Goal: Task Accomplishment & Management: Complete application form

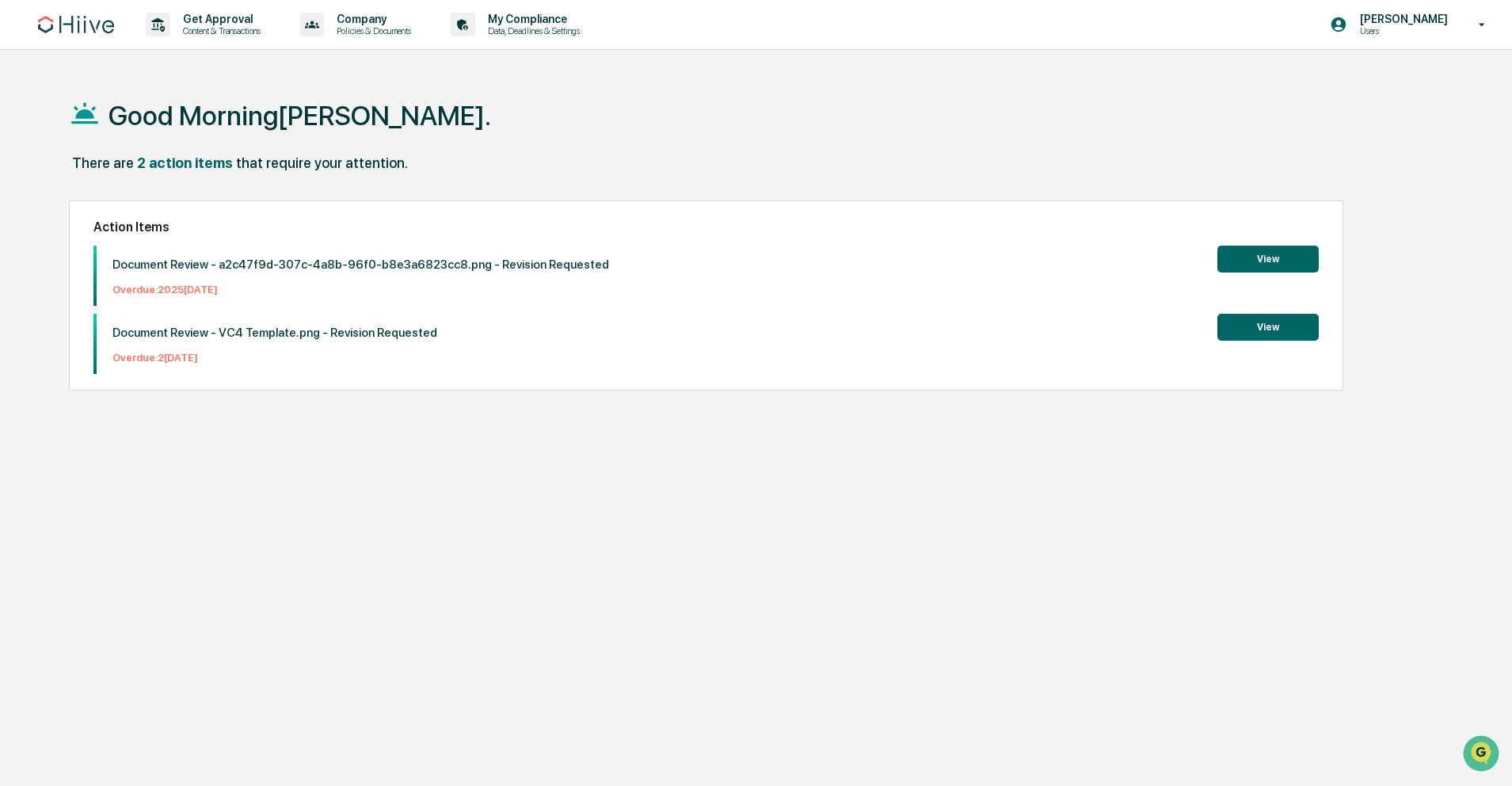
click at [1291, 319] on button "View" at bounding box center [1268, 328] width 101 height 27
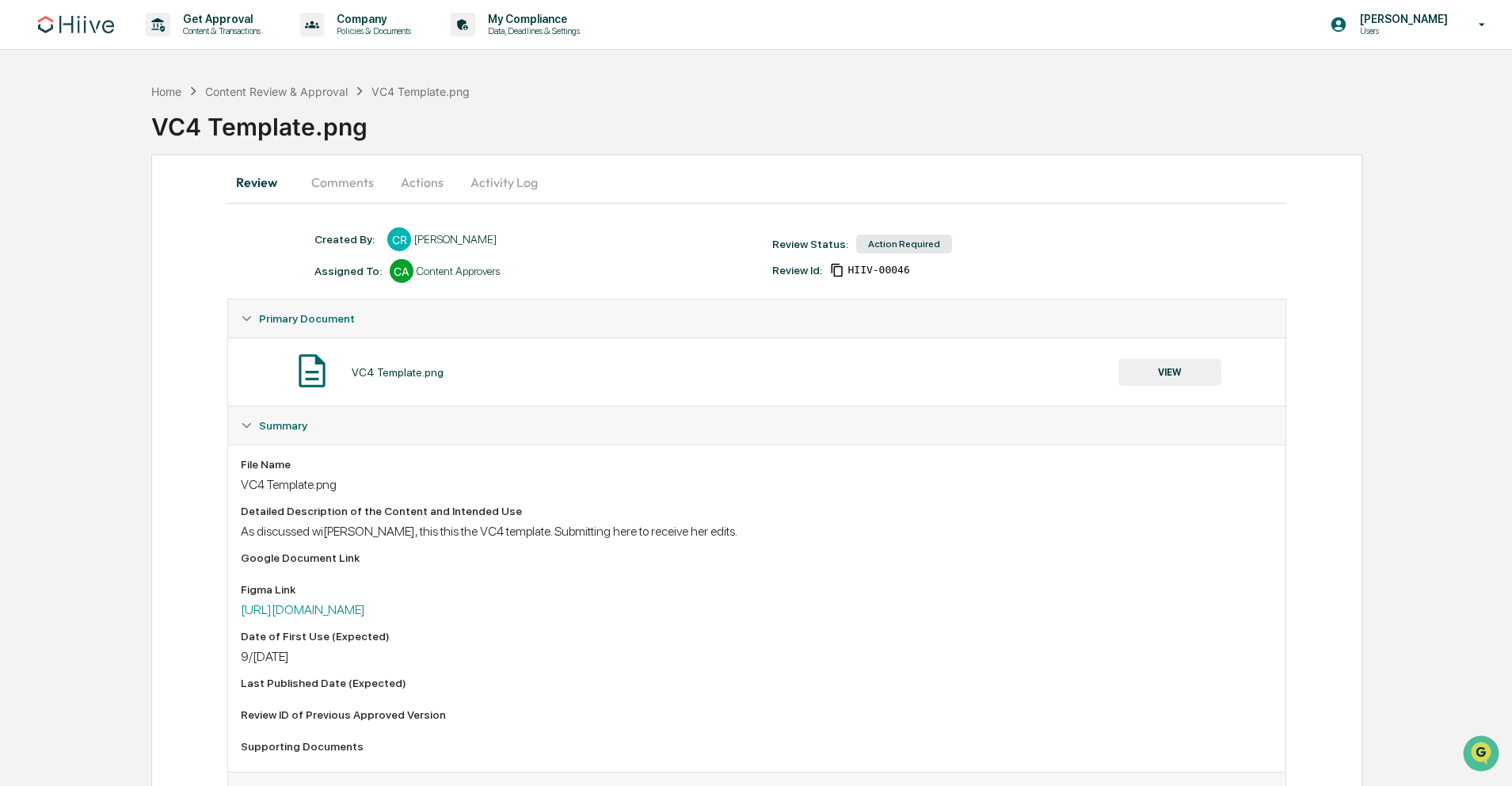
click at [353, 176] on button "Comments" at bounding box center [343, 182] width 88 height 38
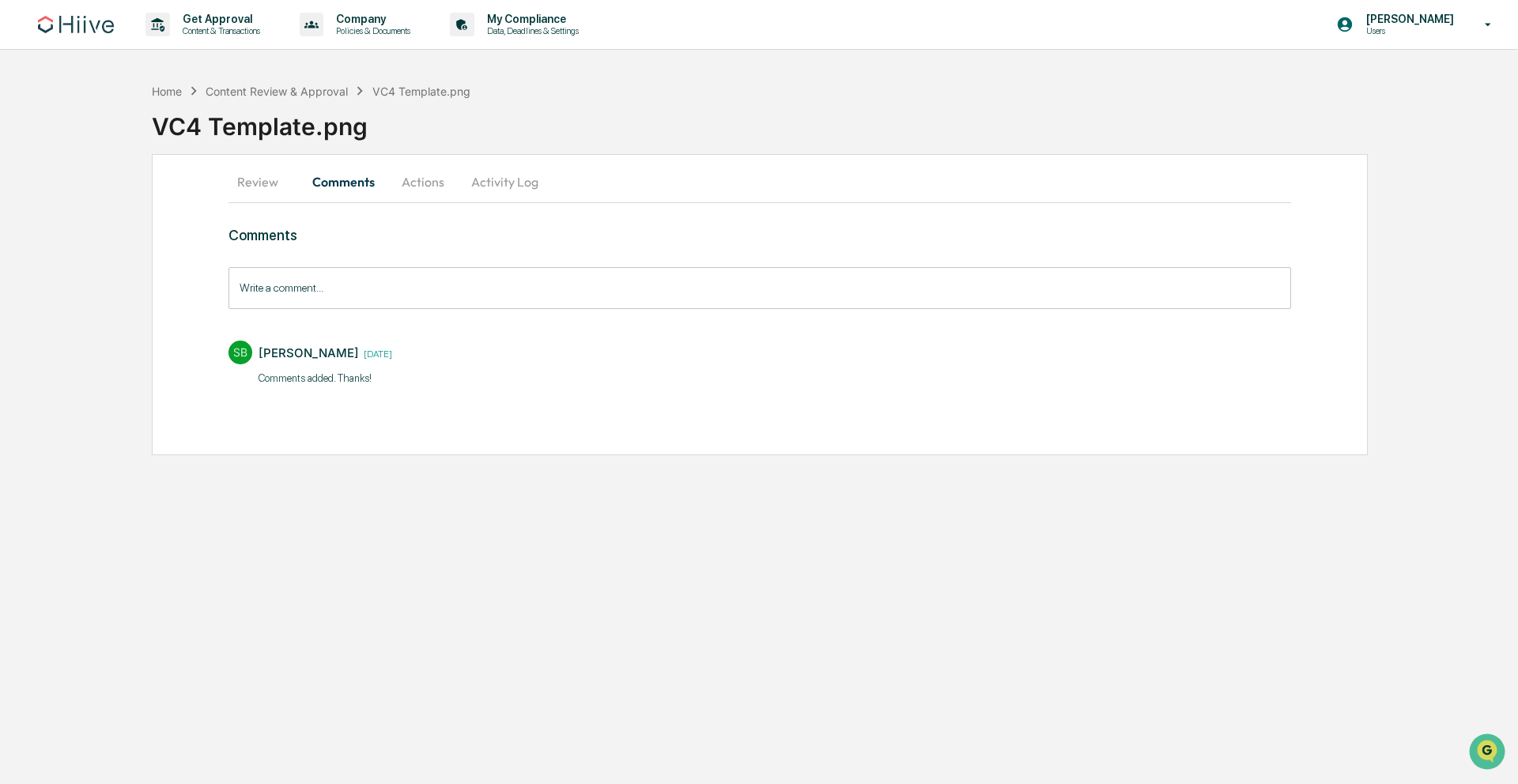
click at [249, 179] on button "Review" at bounding box center [264, 182] width 71 height 38
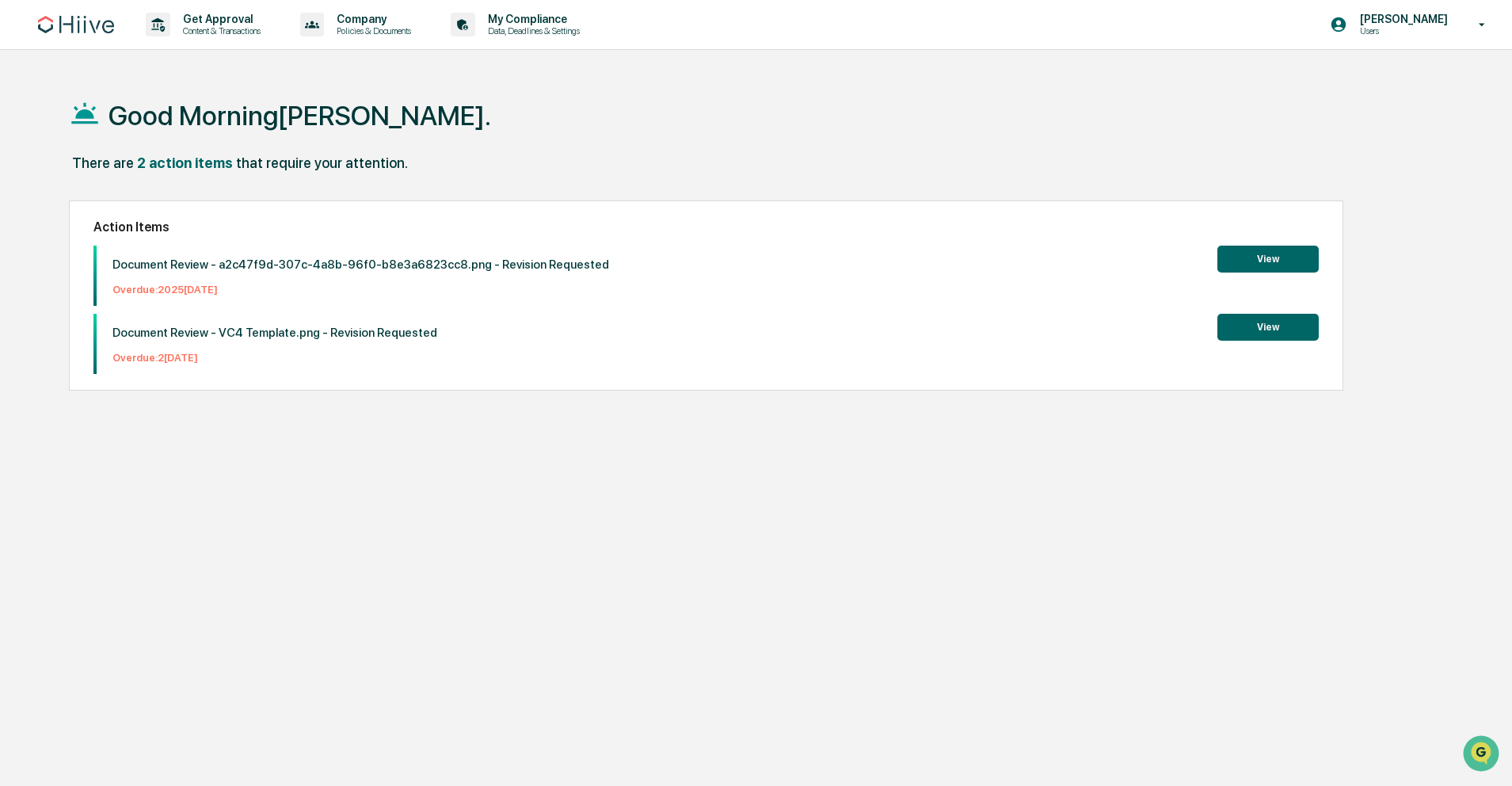
click at [1248, 265] on button "View" at bounding box center [1268, 259] width 101 height 27
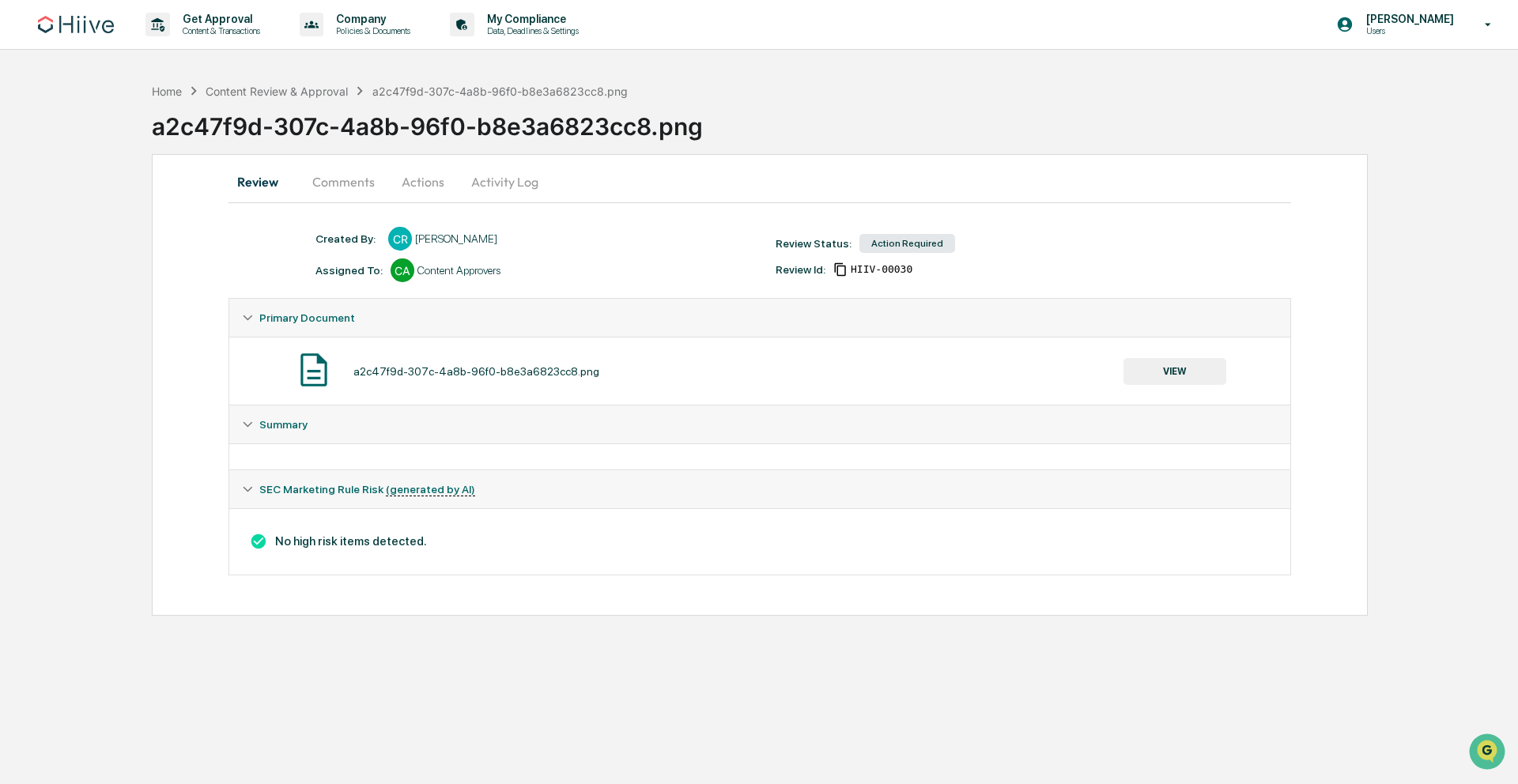
click at [349, 183] on button "Comments" at bounding box center [343, 182] width 88 height 38
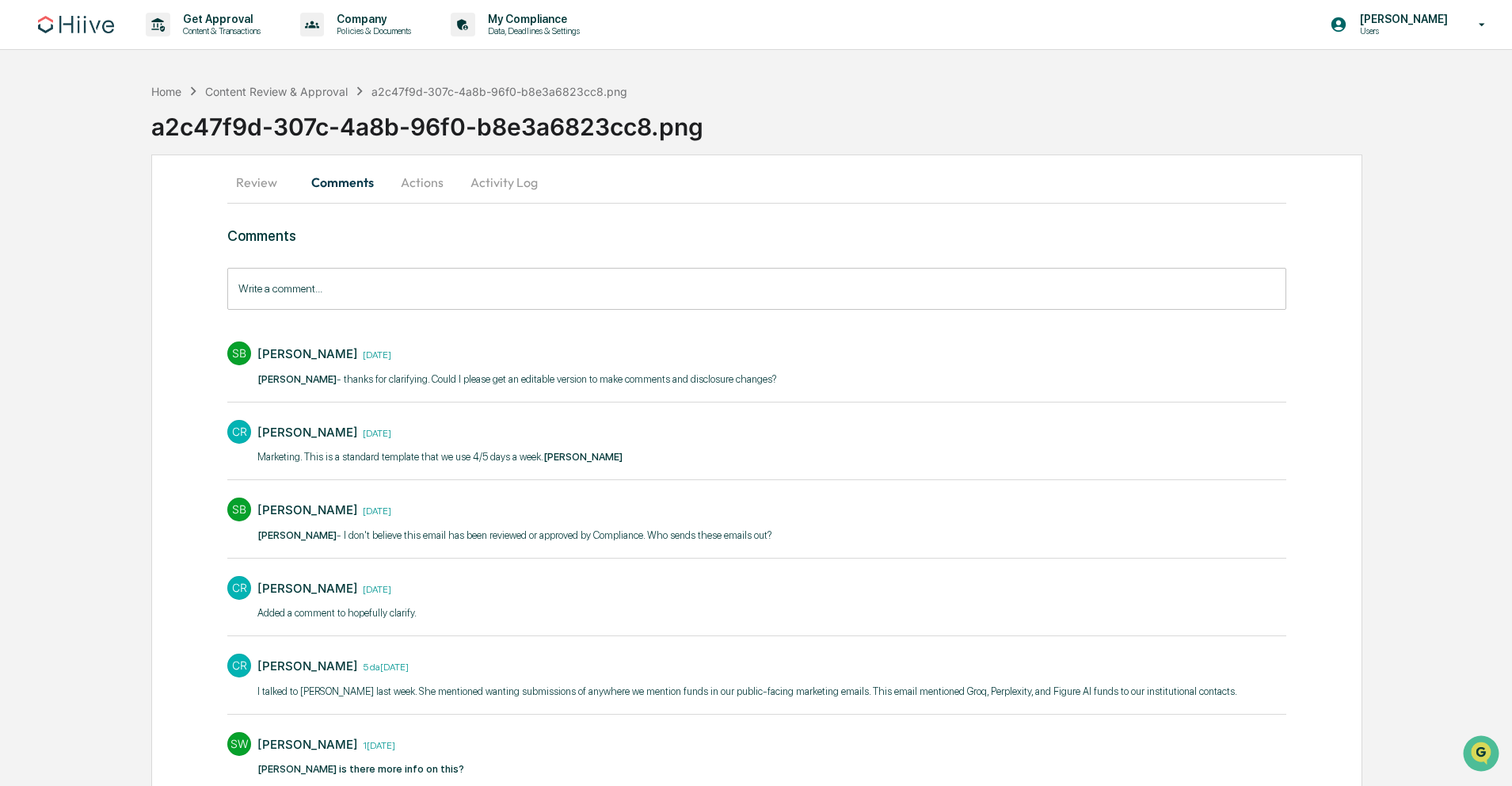
click at [238, 186] on button "Review" at bounding box center [262, 182] width 72 height 38
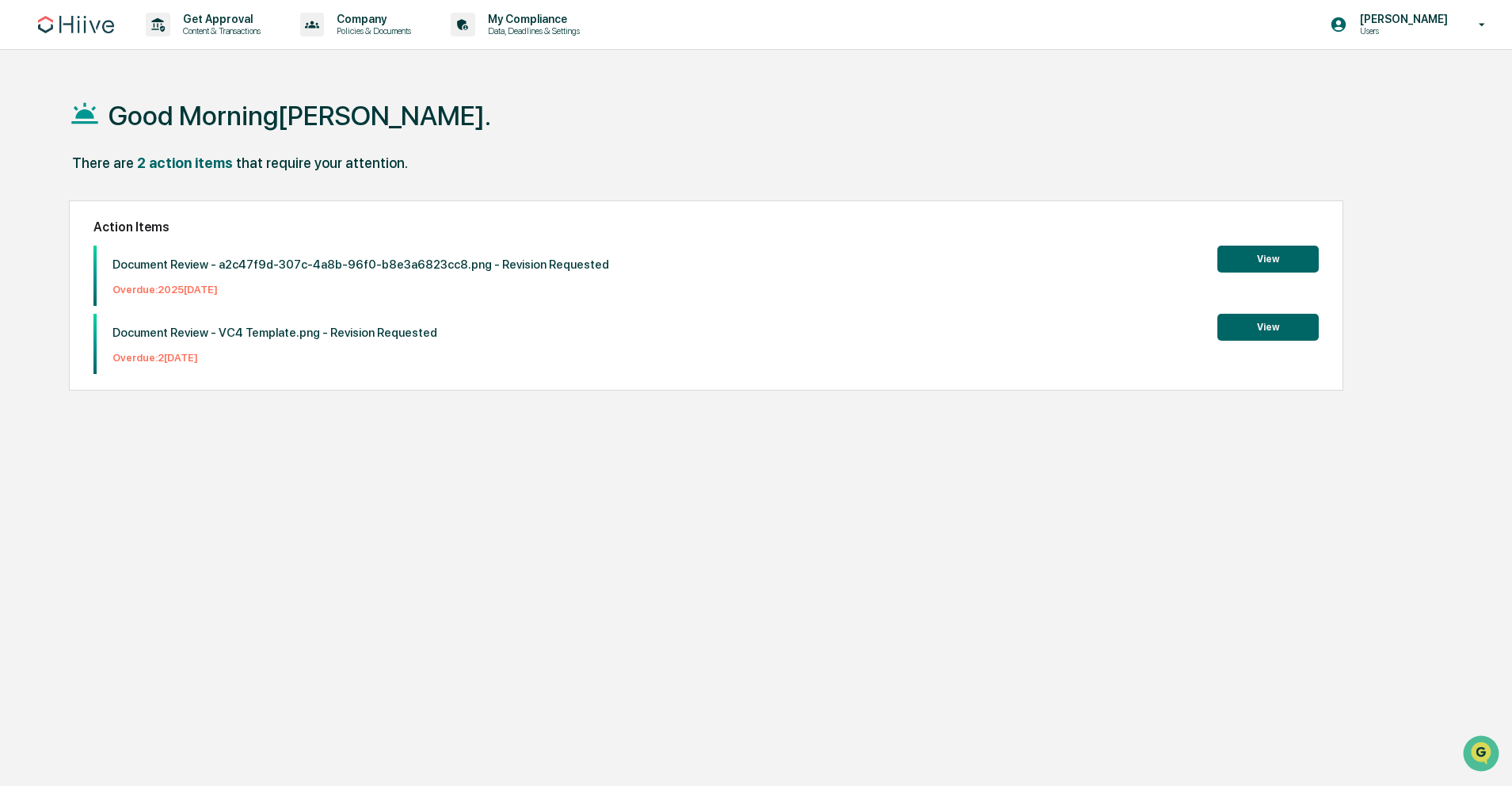
click at [1287, 261] on button "View" at bounding box center [1268, 259] width 101 height 27
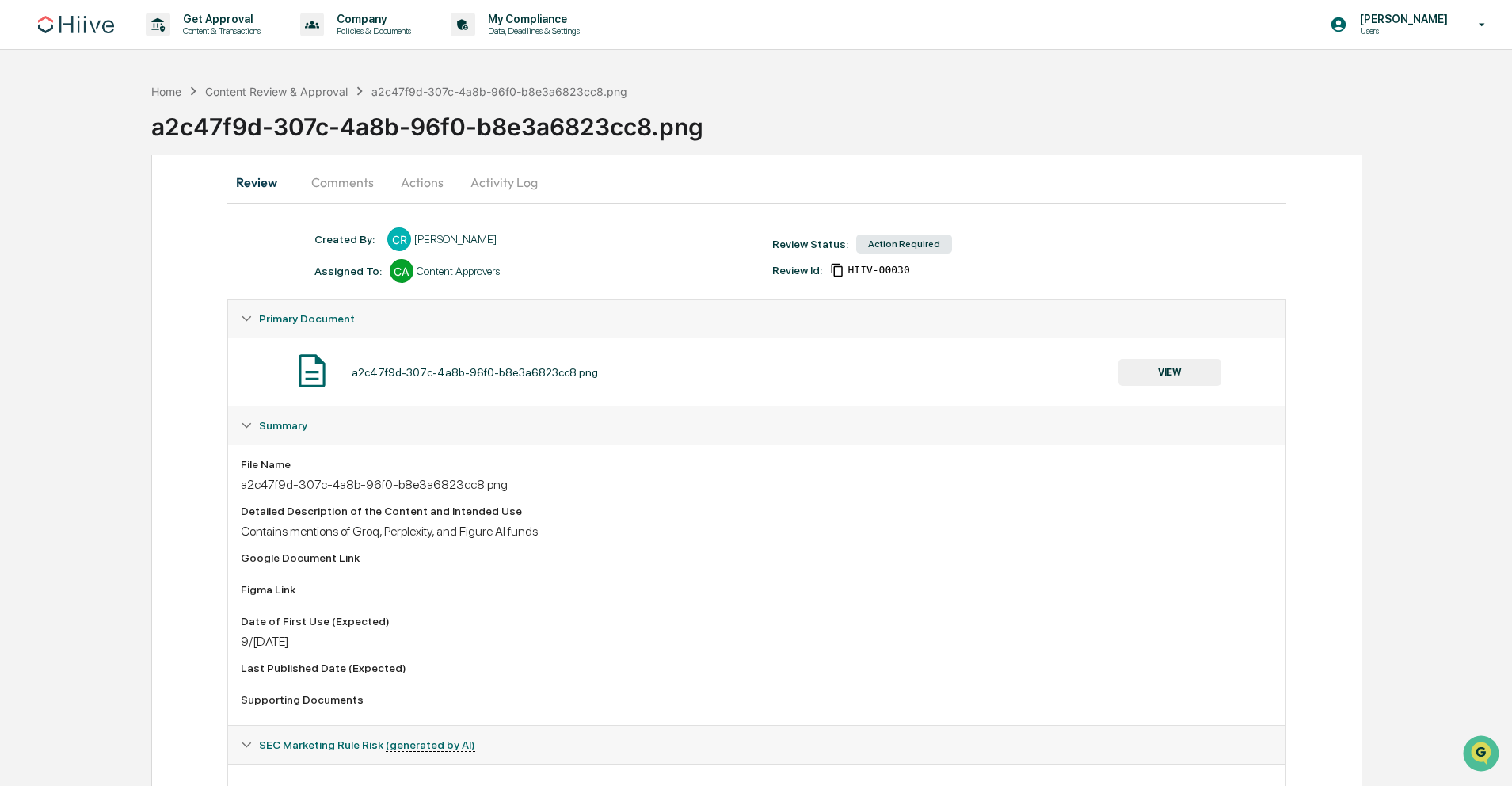
click at [328, 174] on button "Comments" at bounding box center [343, 182] width 88 height 38
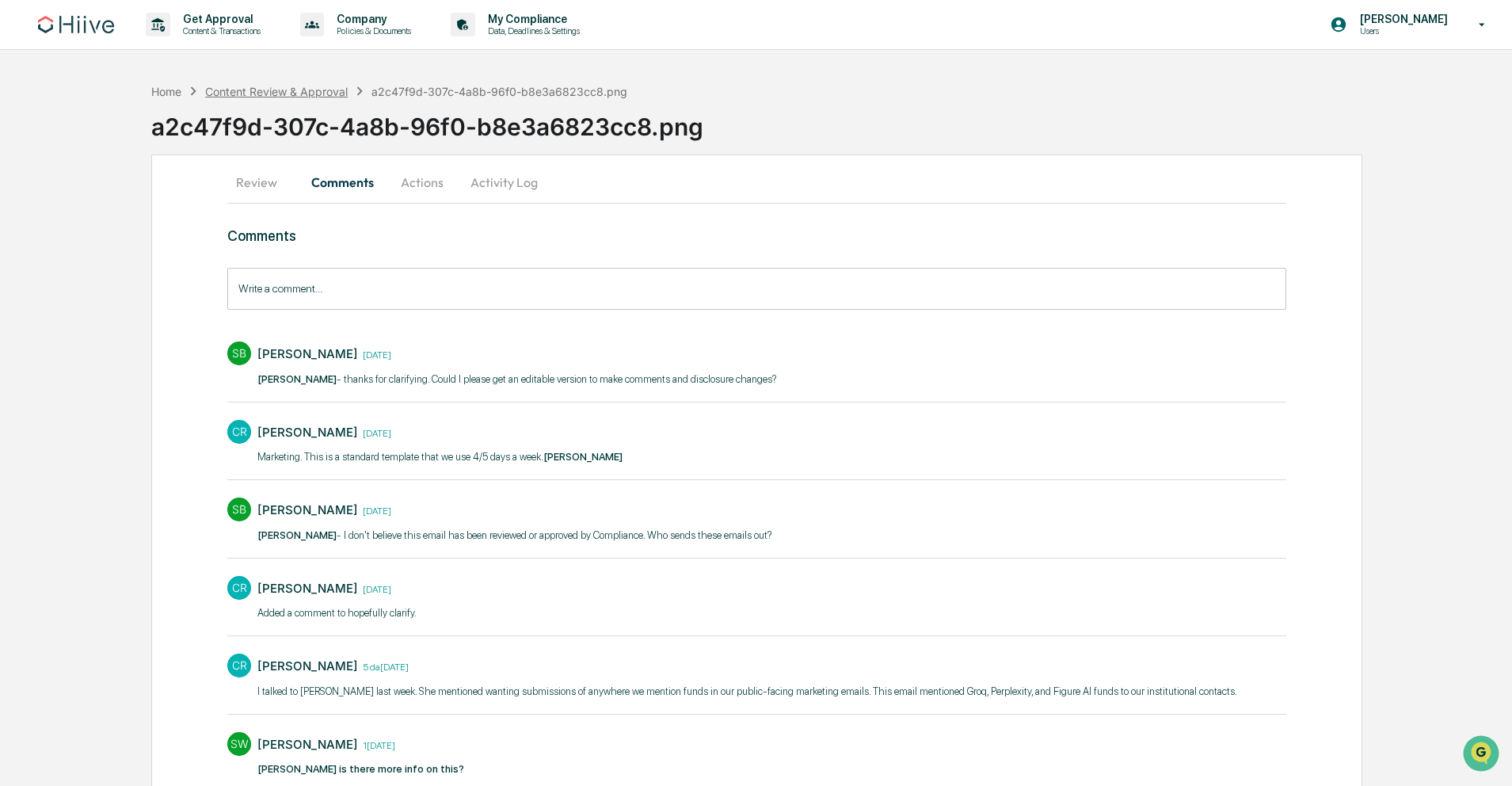
click at [282, 93] on div "Content Review & Approval" at bounding box center [276, 92] width 142 height 13
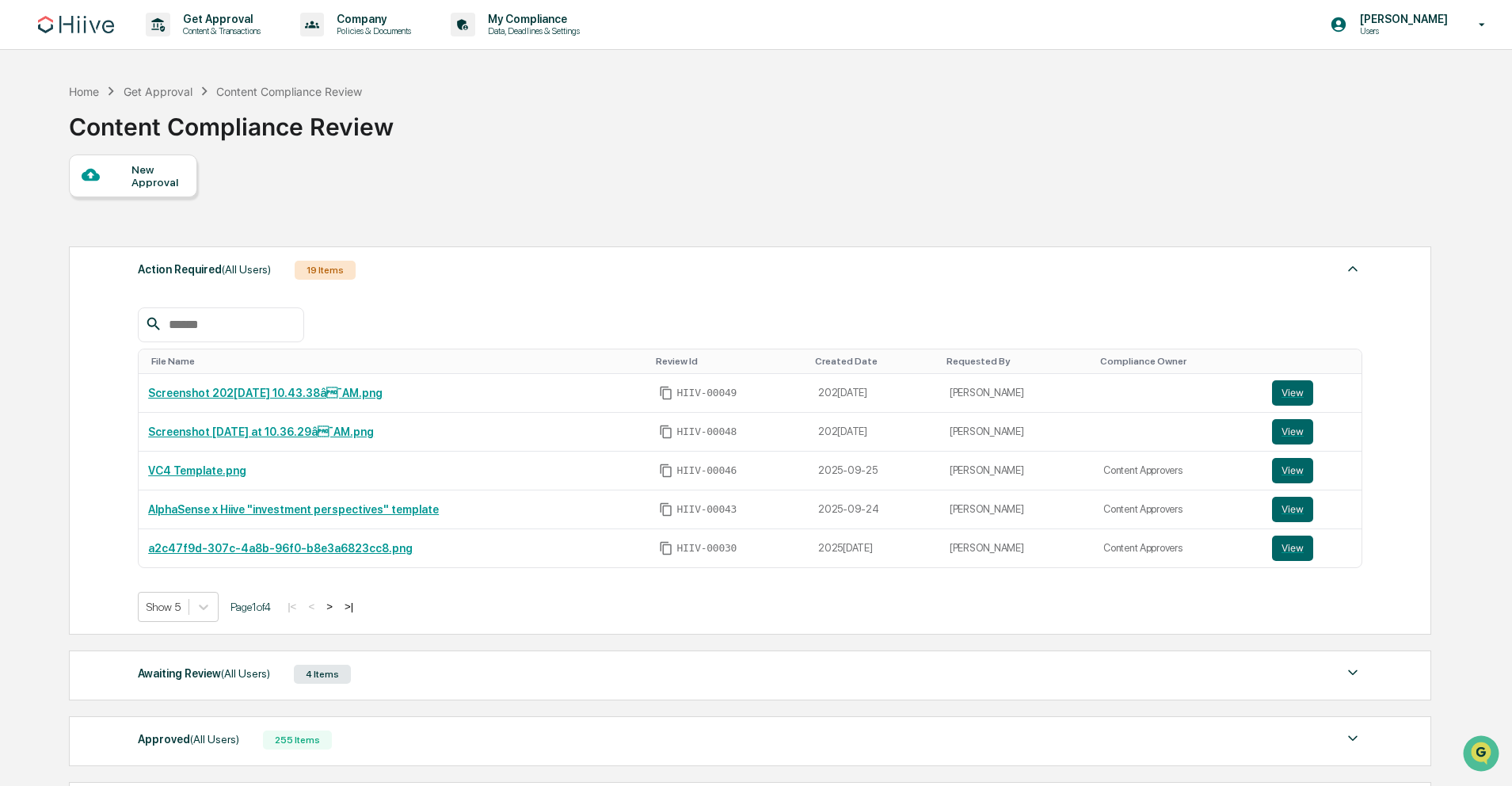
click at [718, 109] on div "Home Get Approval Content Compliance Review Content Compliance Review" at bounding box center [748, 115] width 1360 height 79
click at [141, 173] on div "New Approval" at bounding box center [158, 176] width 53 height 26
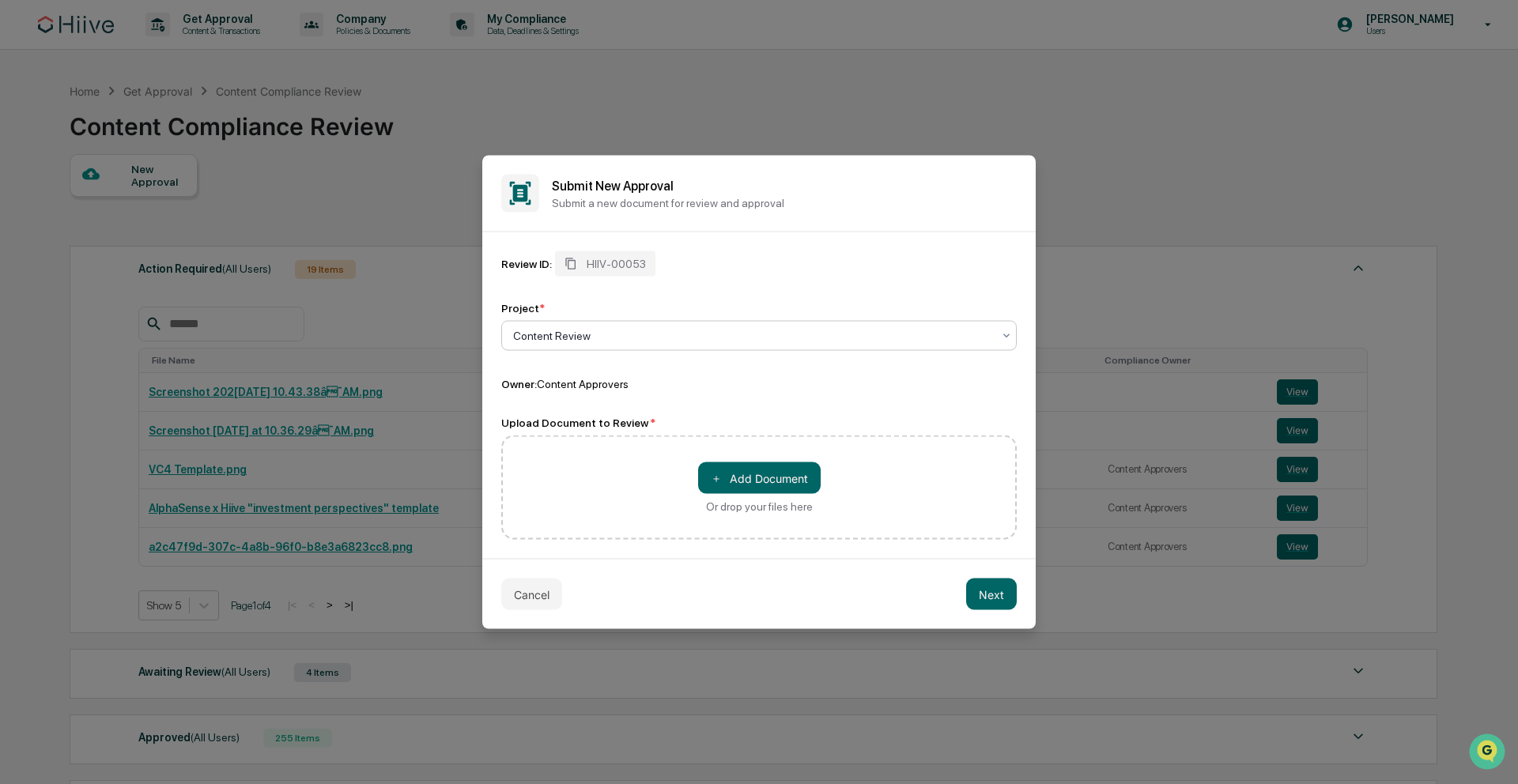
click at [726, 349] on div "Content Review" at bounding box center [759, 336] width 516 height 30
click at [726, 348] on div "Content Review" at bounding box center [759, 336] width 516 height 30
click at [515, 594] on button "Cancel" at bounding box center [532, 593] width 61 height 31
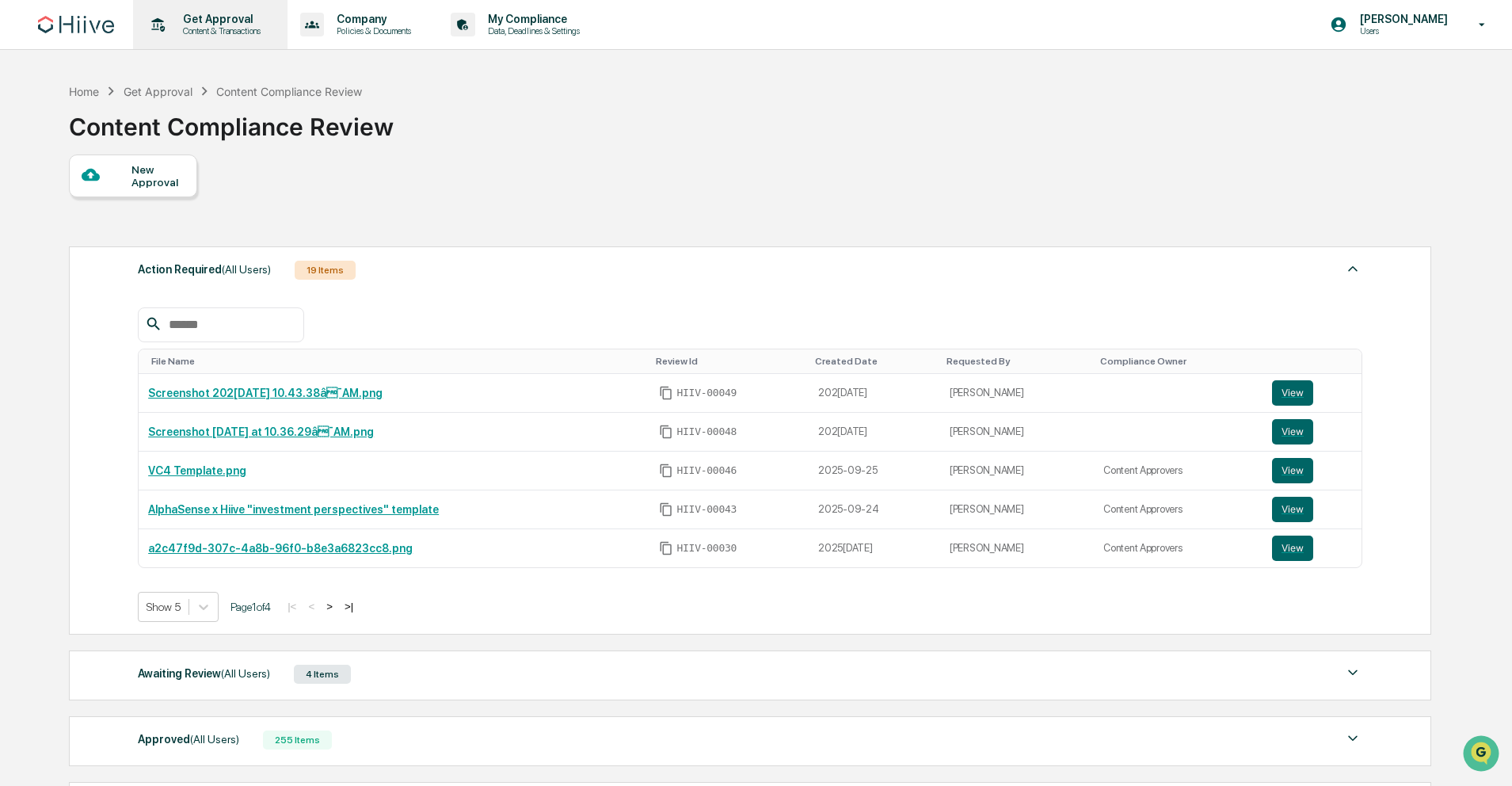
click at [200, 7] on div "Get Approval Content & Transactions" at bounding box center [208, 24] width 138 height 49
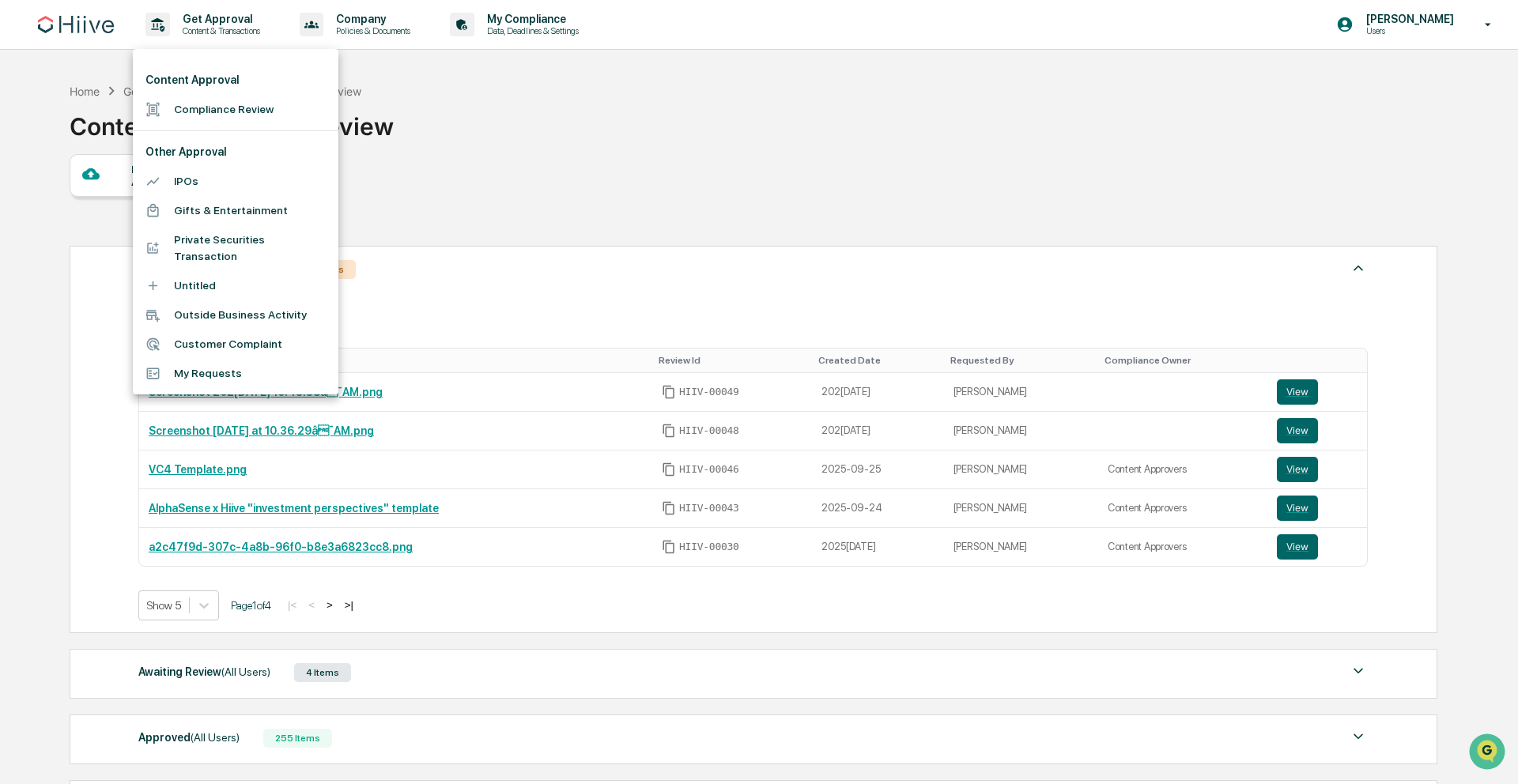
click at [214, 119] on li "Compliance Review" at bounding box center [235, 110] width 206 height 30
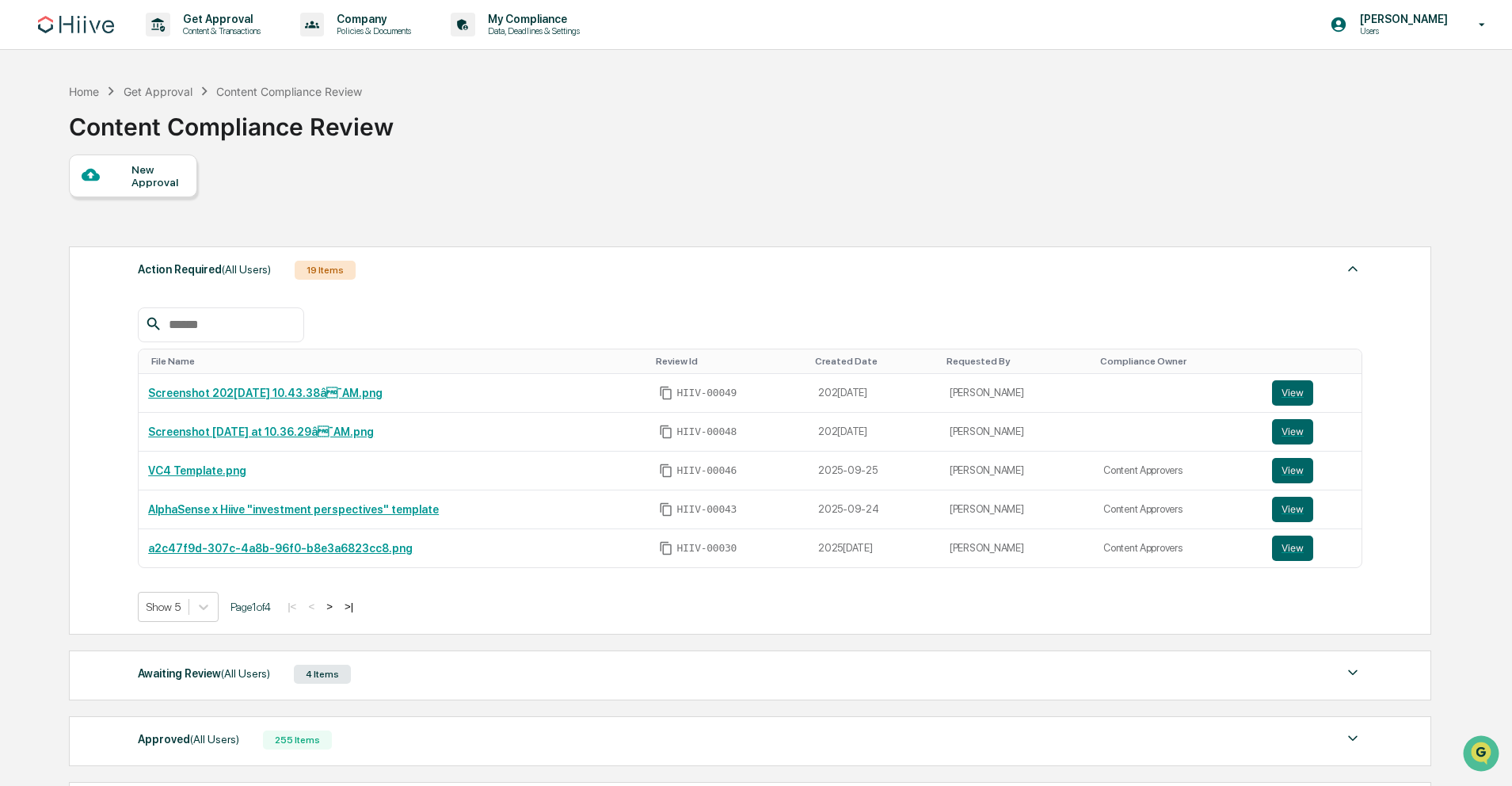
click at [152, 164] on div "New Approval" at bounding box center [158, 176] width 53 height 26
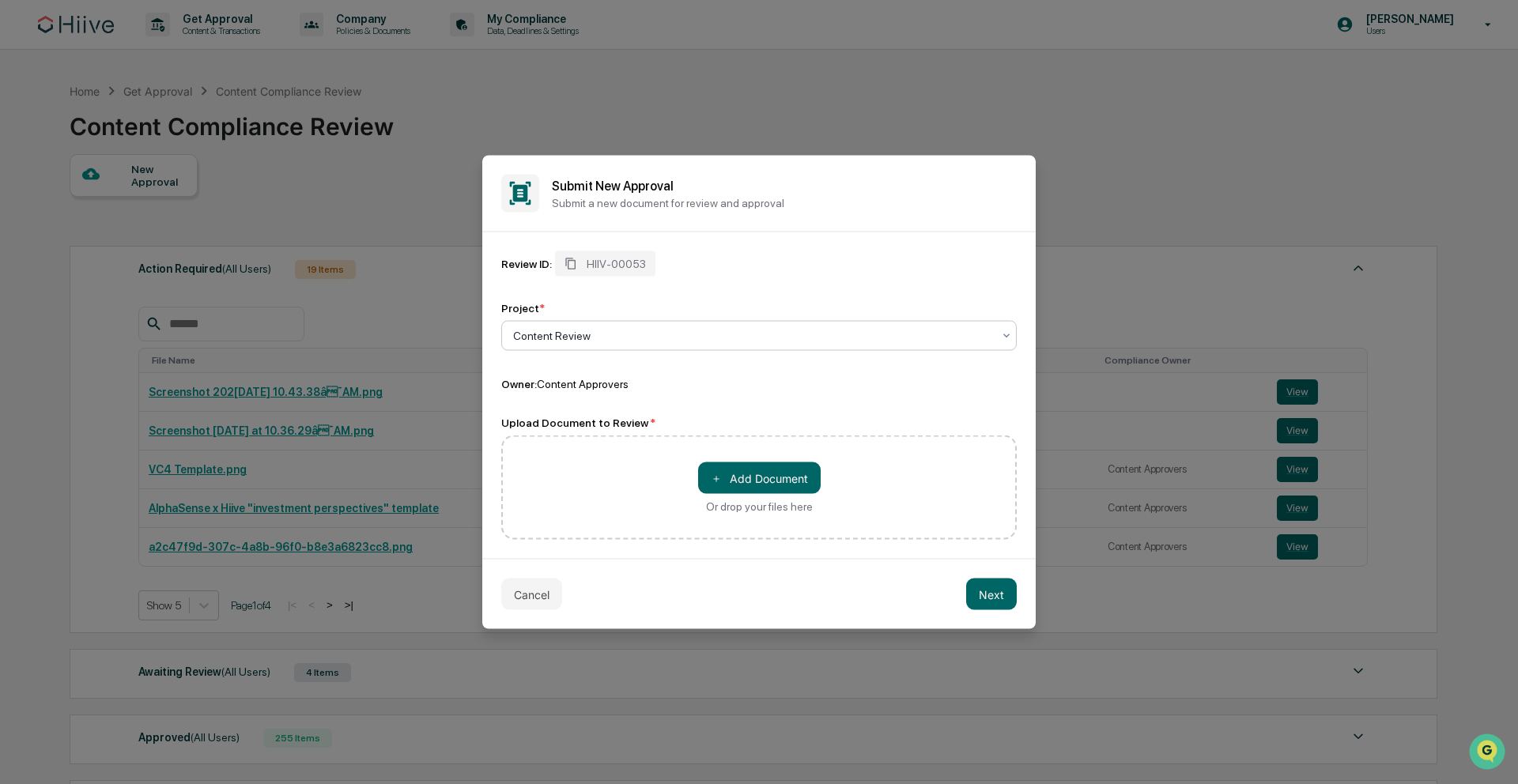
click at [638, 334] on div at bounding box center [752, 335] width 479 height 16
click at [618, 369] on div "Content Review" at bounding box center [759, 373] width 514 height 31
click at [770, 485] on button "＋ Add Document" at bounding box center [759, 477] width 123 height 31
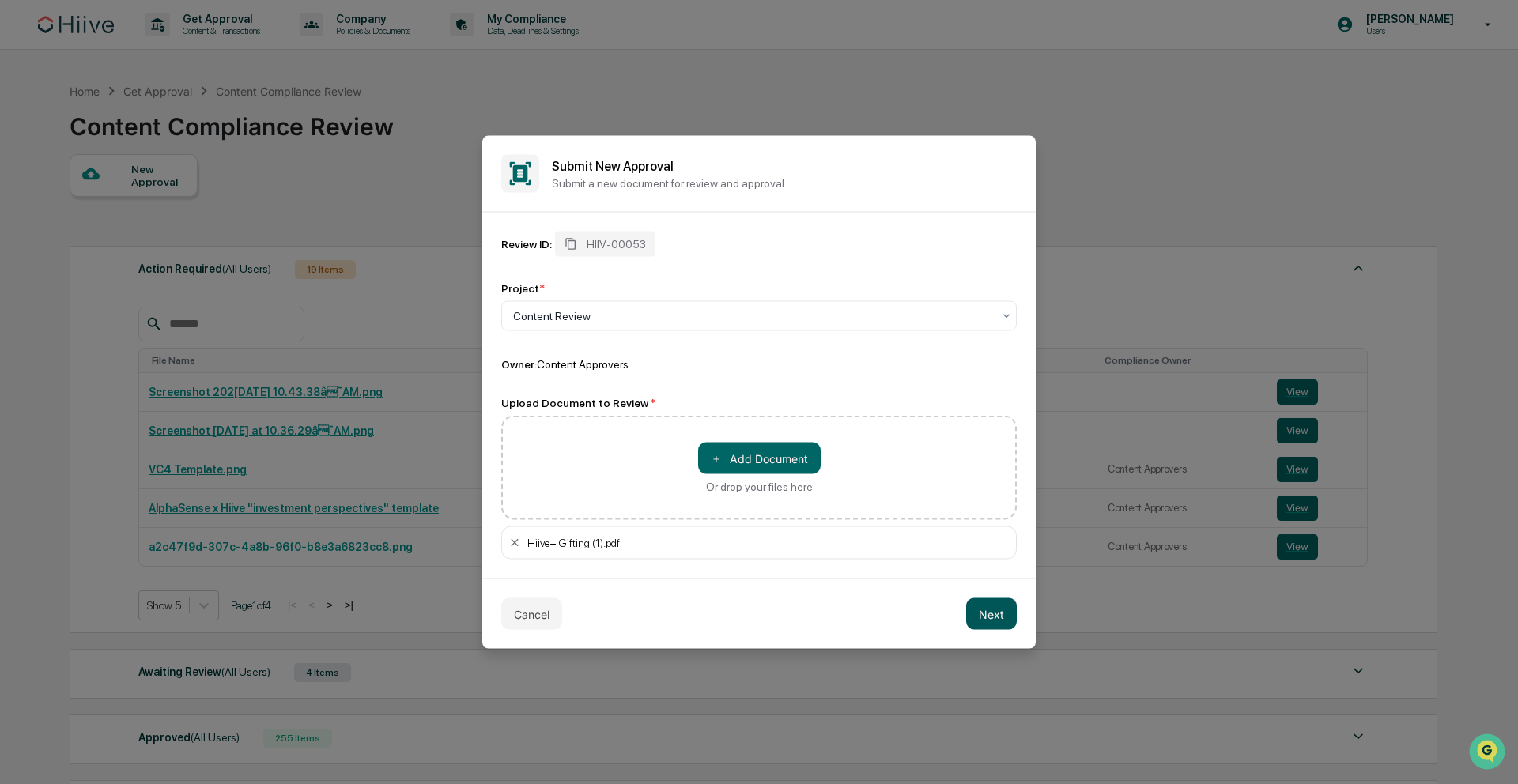
click at [988, 615] on button "Next" at bounding box center [991, 613] width 51 height 31
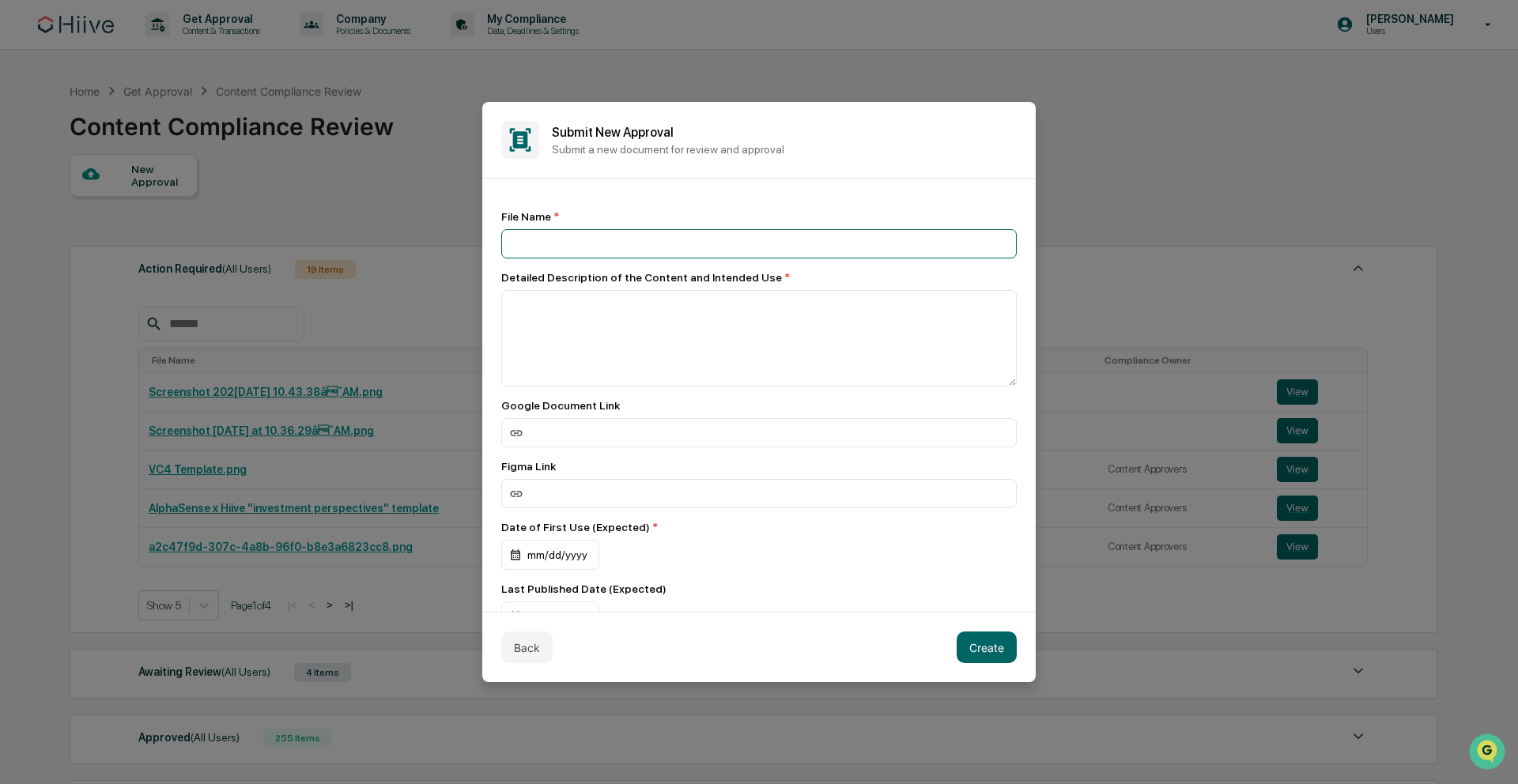
click at [645, 239] on input at bounding box center [759, 244] width 516 height 30
type input "**********"
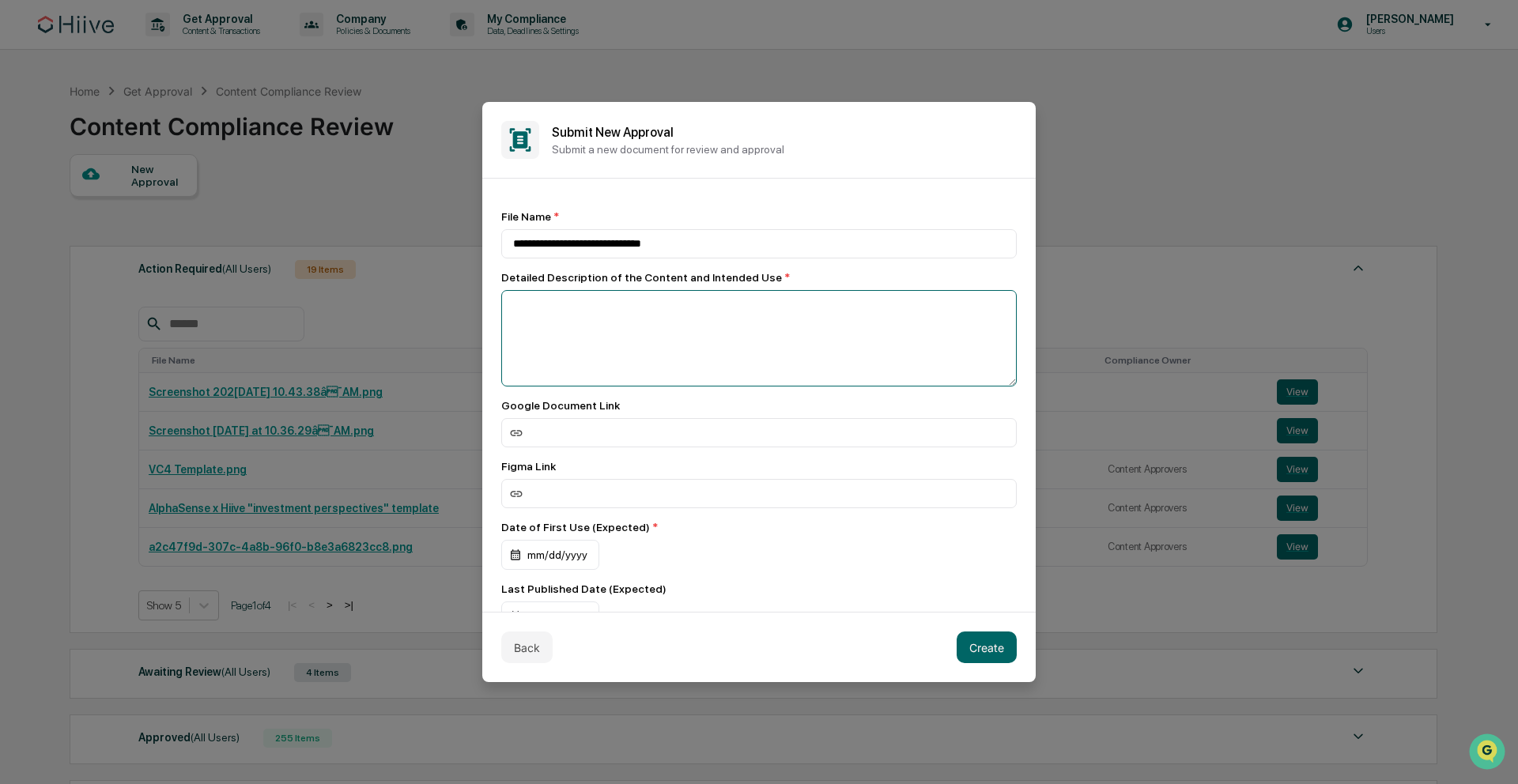
click at [618, 359] on textarea at bounding box center [759, 337] width 516 height 96
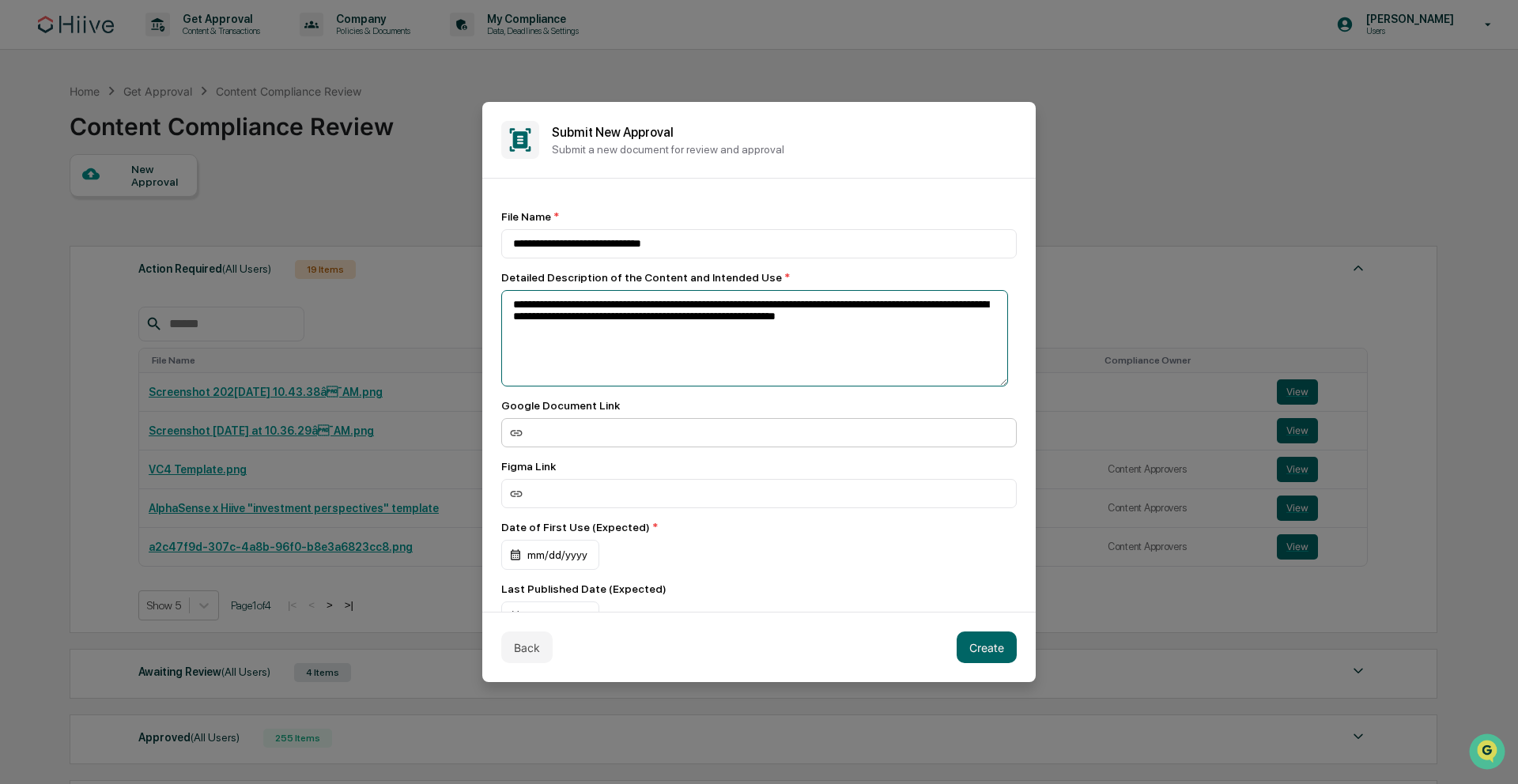
type textarea "**********"
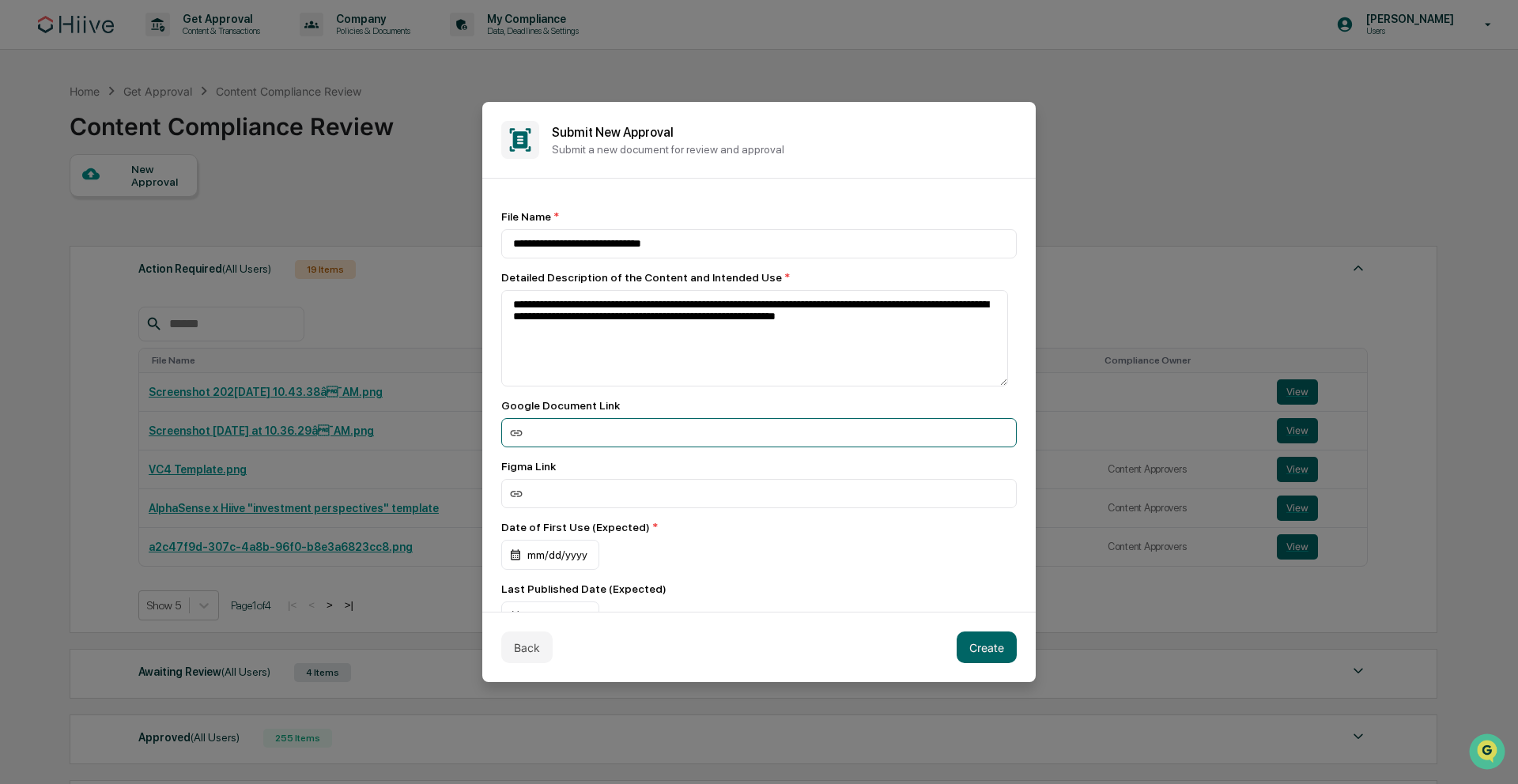
click at [585, 433] on input at bounding box center [759, 432] width 516 height 30
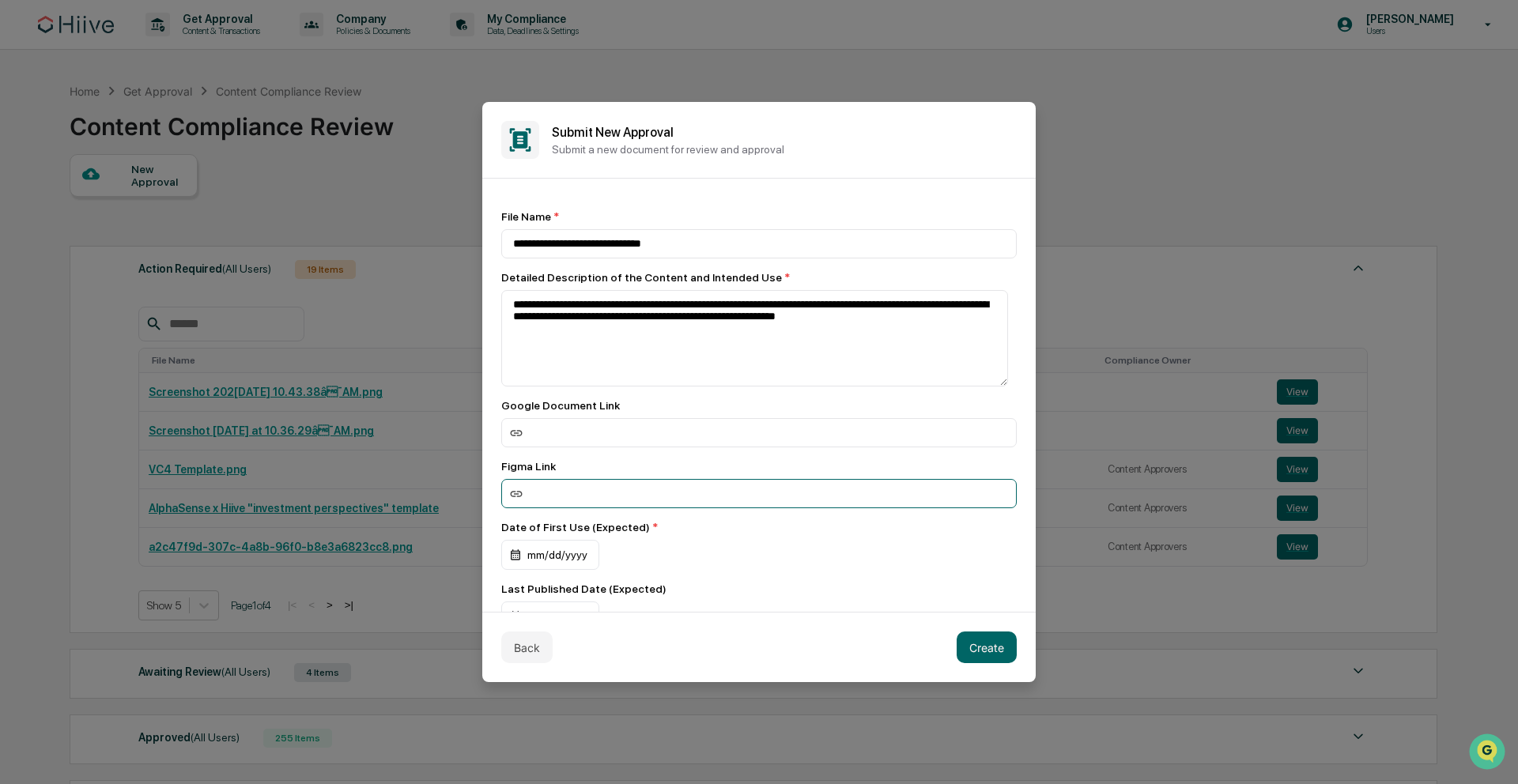
click at [625, 487] on input at bounding box center [759, 493] width 516 height 30
paste input "**********"
type input "**********"
click at [540, 556] on div "mm/dd/yyyy" at bounding box center [550, 555] width 98 height 30
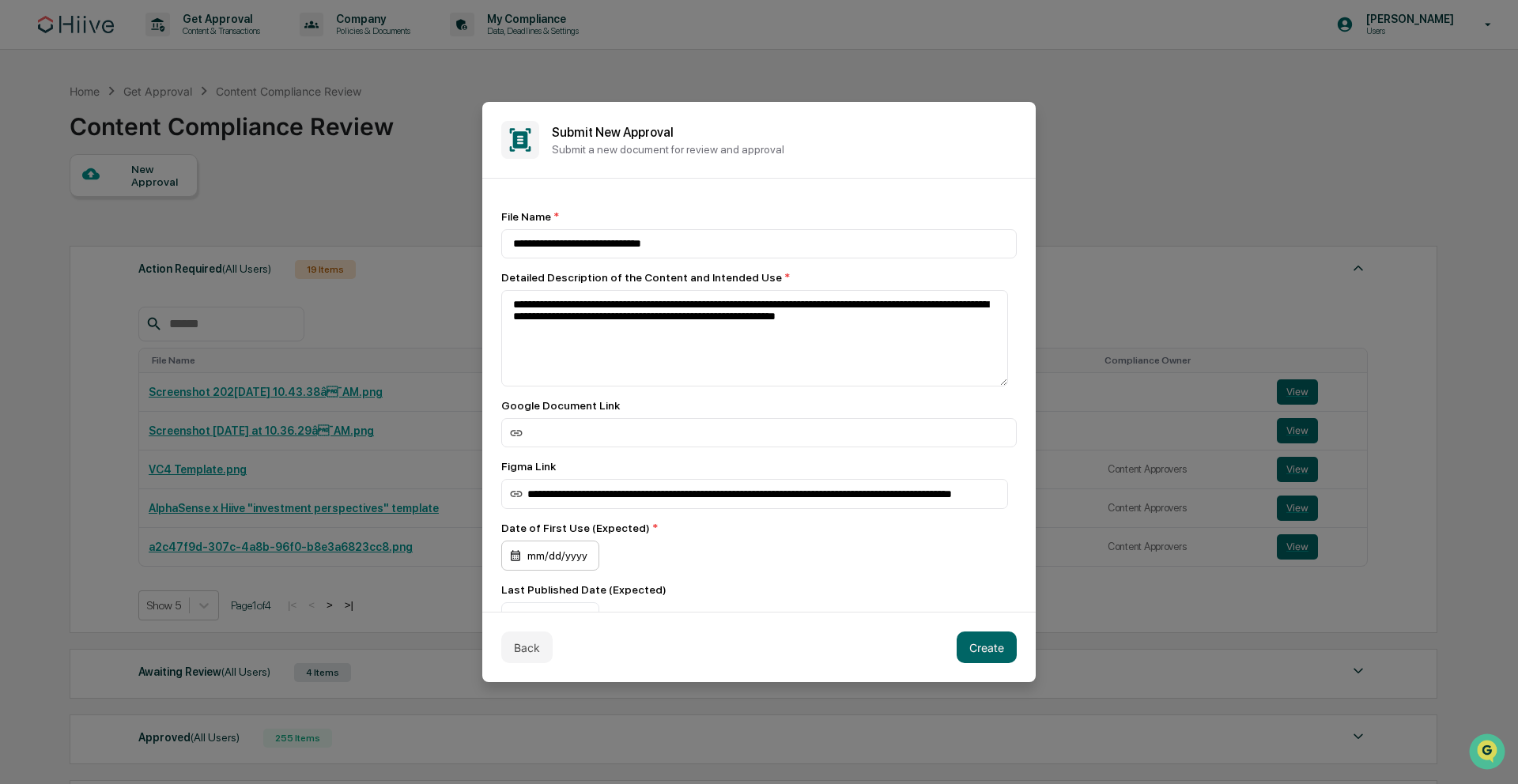
scroll to position [0, 0]
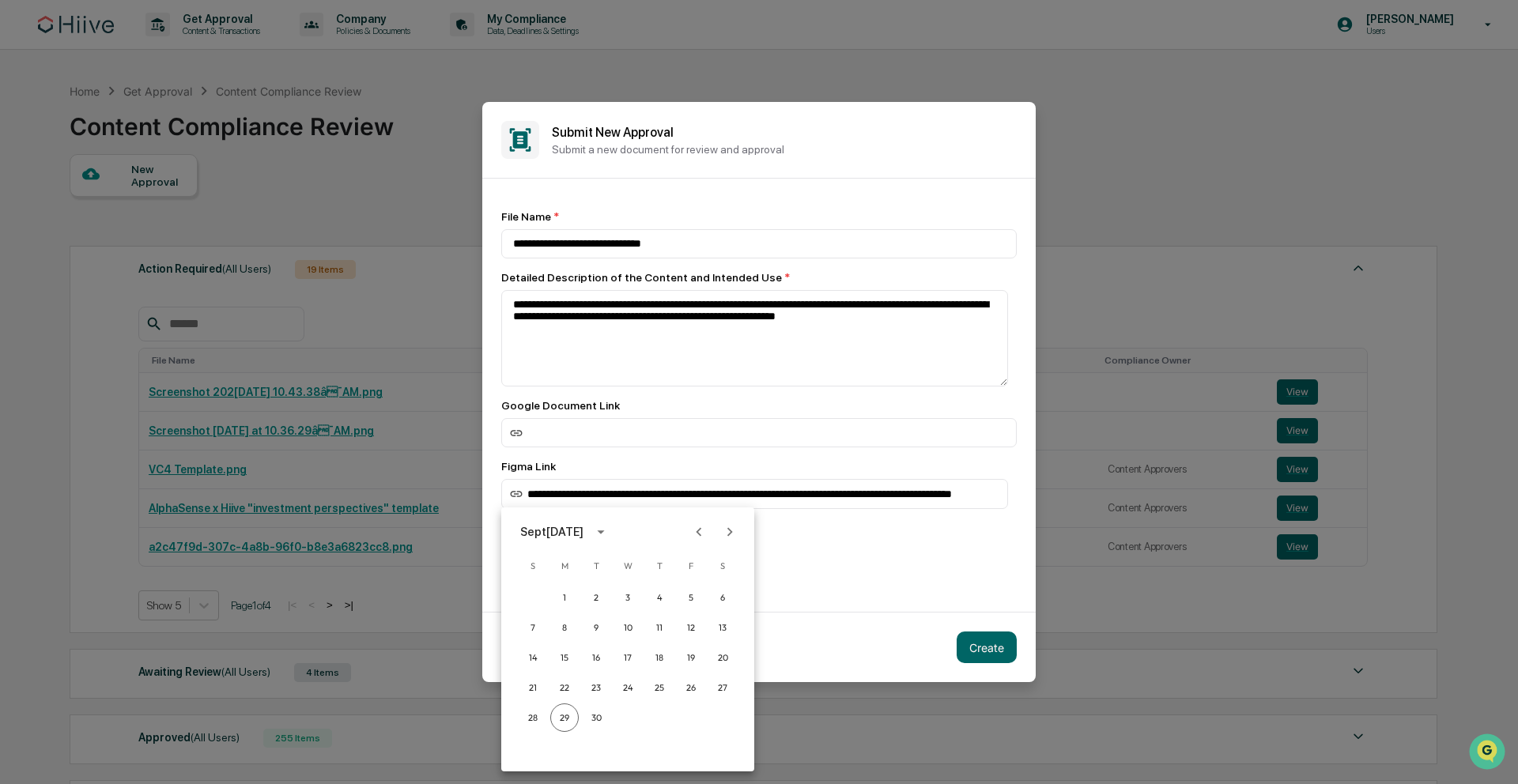
click at [725, 534] on icon "Next month" at bounding box center [730, 532] width 17 height 17
click at [633, 594] on button "1" at bounding box center [629, 597] width 29 height 29
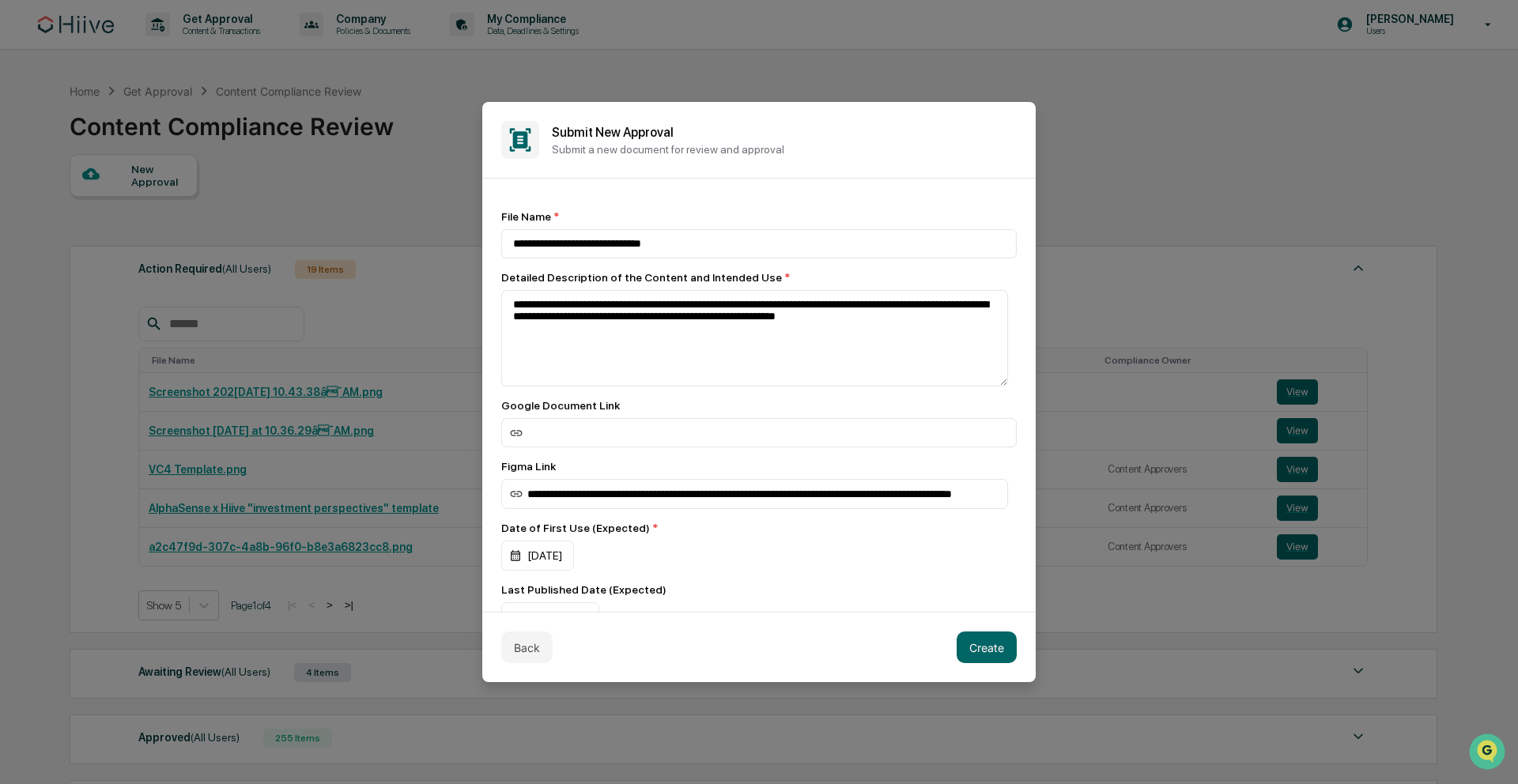
click at [711, 468] on div "Figma Link" at bounding box center [759, 466] width 516 height 12
click at [1002, 660] on button "Create" at bounding box center [986, 647] width 60 height 31
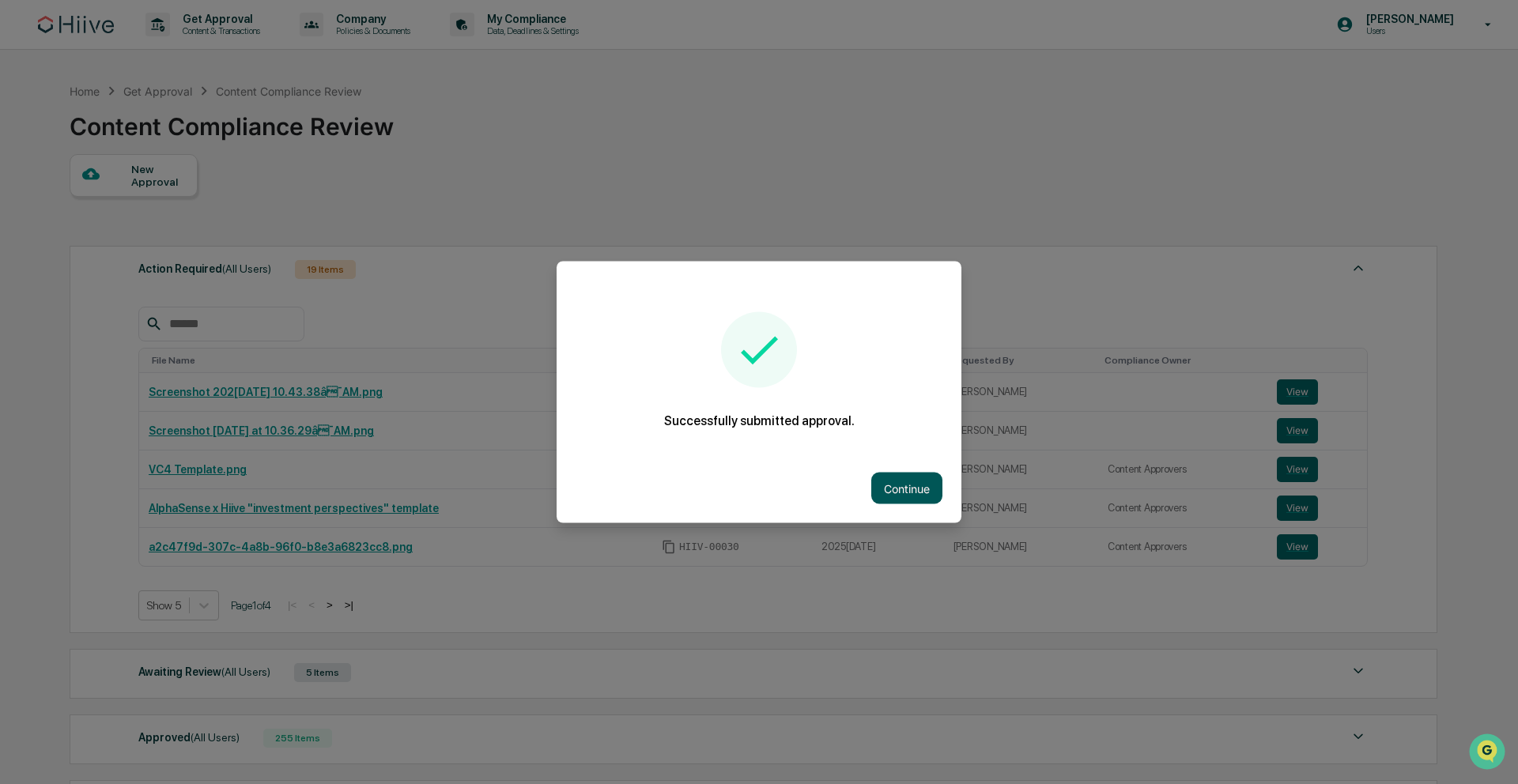
click at [899, 477] on button "Continue" at bounding box center [906, 488] width 71 height 31
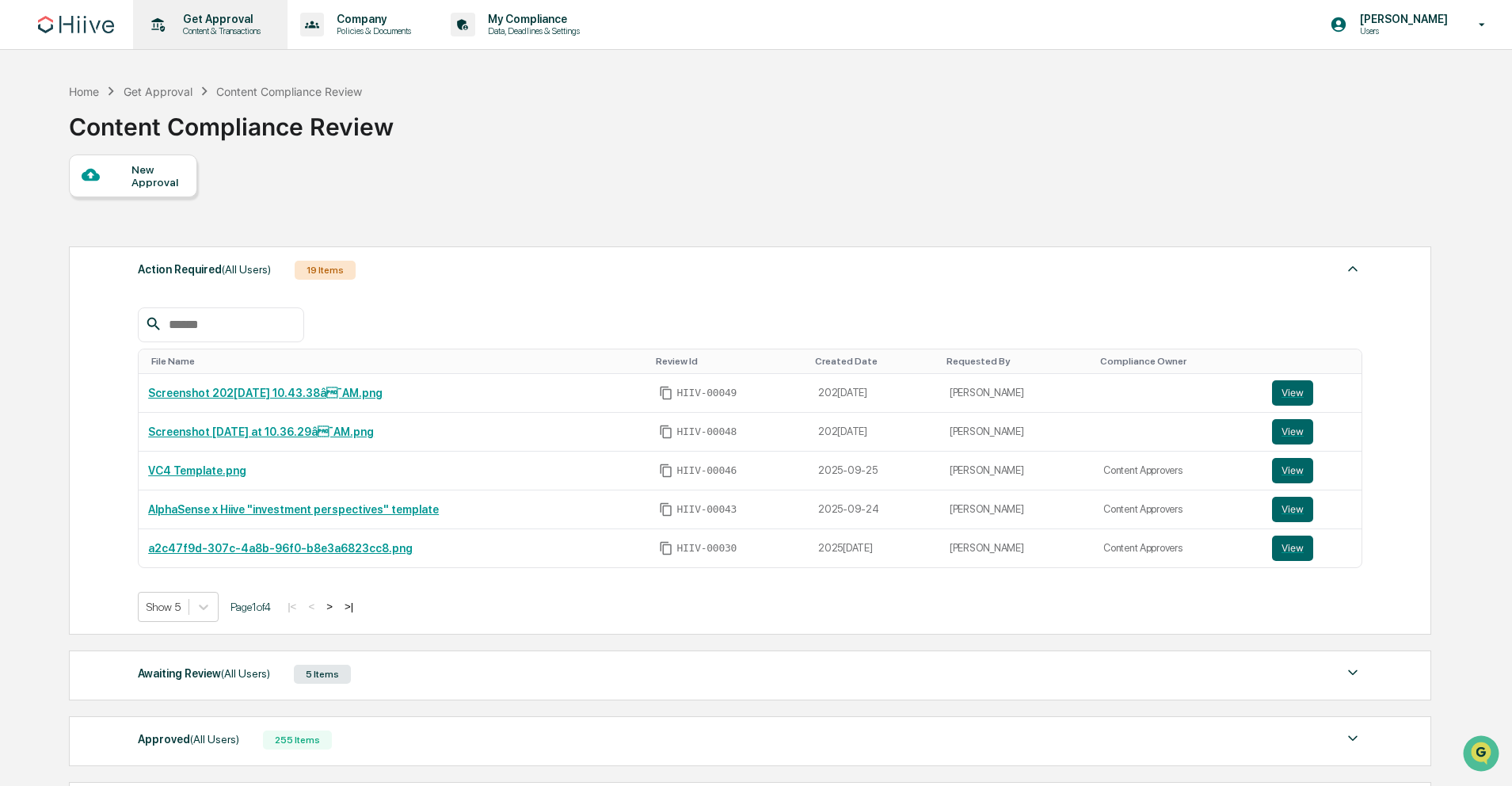
click at [245, 16] on p "Get Approval" at bounding box center [219, 18] width 98 height 12
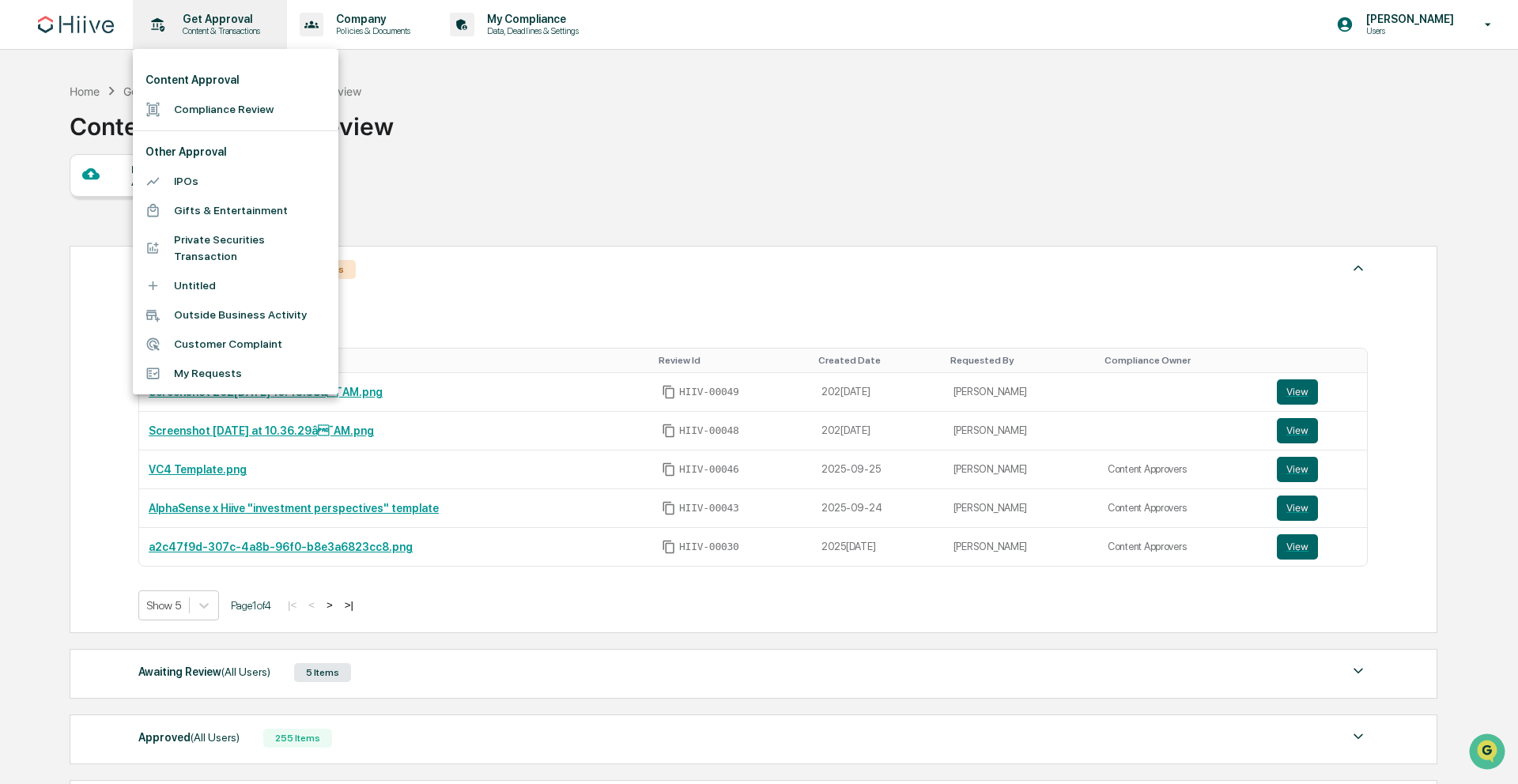
click at [245, 16] on div at bounding box center [759, 392] width 1518 height 784
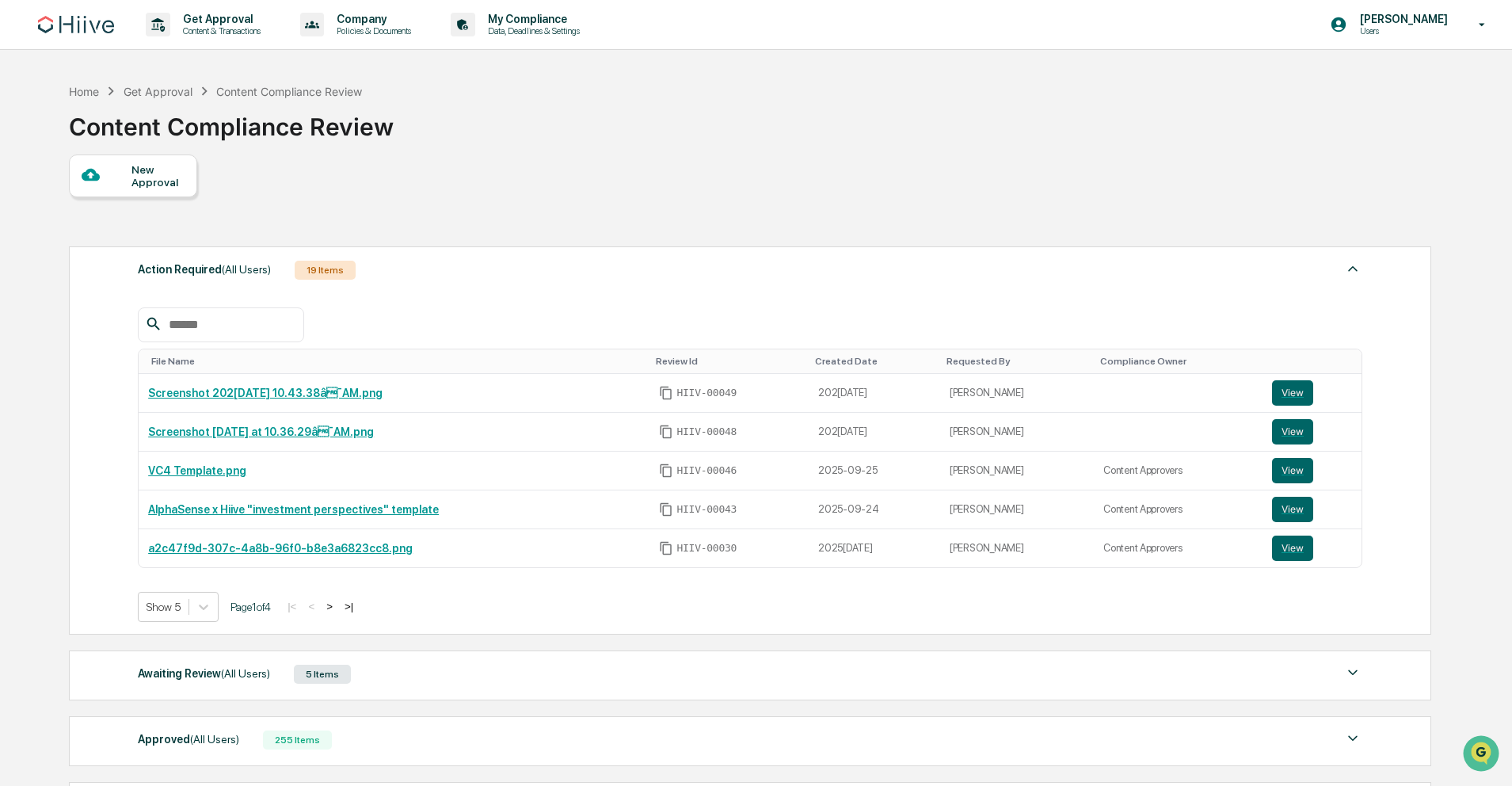
click at [161, 90] on div "Get Approval" at bounding box center [158, 92] width 69 height 13
click at [70, 32] on img at bounding box center [76, 25] width 76 height 17
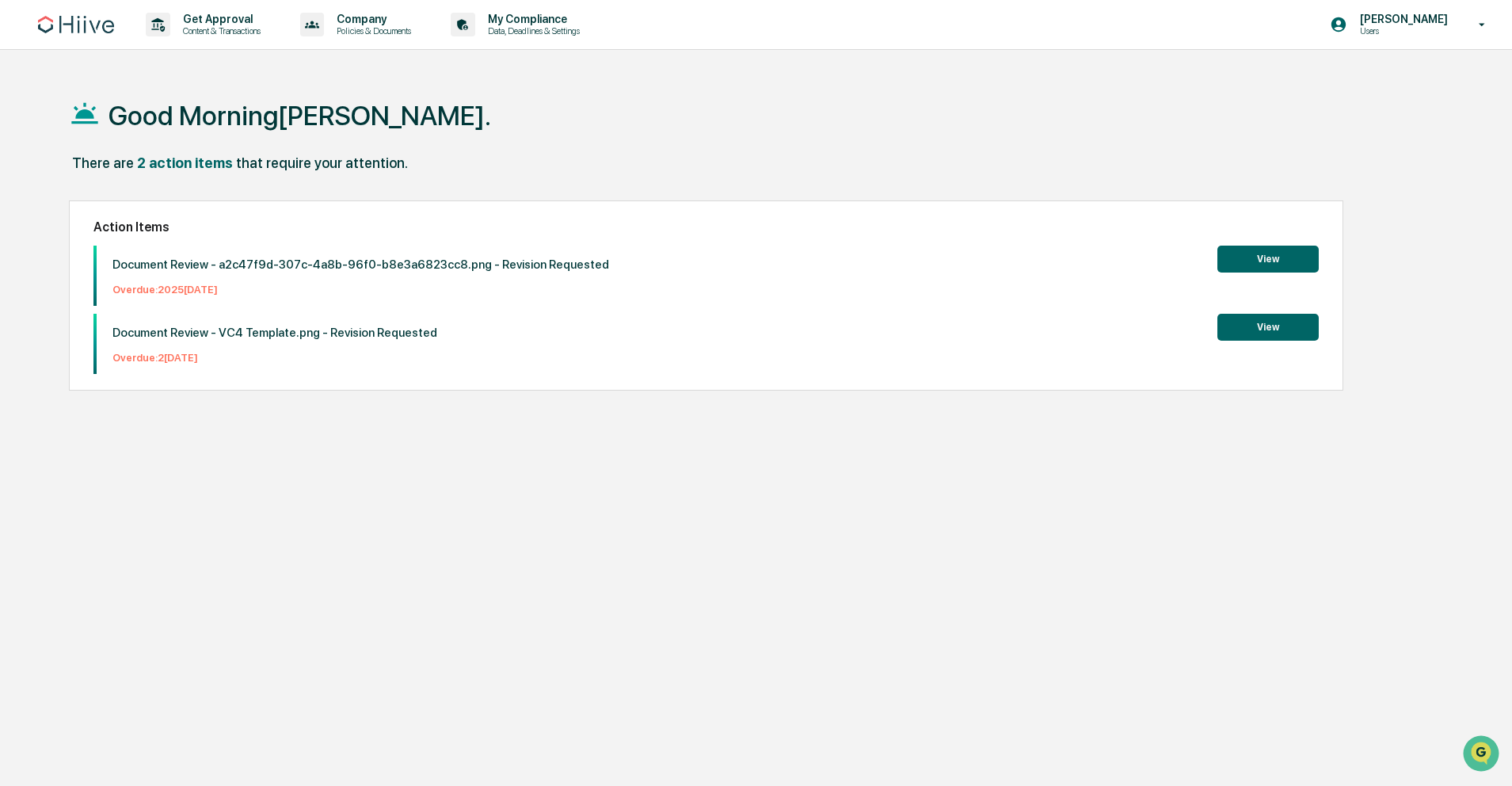
click at [232, 342] on div "Document Review - VC4 Template.png - Revision Requested Overdue: 2025[DATE]" at bounding box center [266, 344] width 341 height 60
click at [1266, 326] on button "View" at bounding box center [1268, 328] width 101 height 27
click at [351, 267] on p "Document Review - a2c47f9d-307c-4a8b-96f0-b8e3a6823cc8.png - Revision Requested" at bounding box center [361, 265] width 496 height 14
click at [1277, 253] on button "View" at bounding box center [1268, 259] width 101 height 27
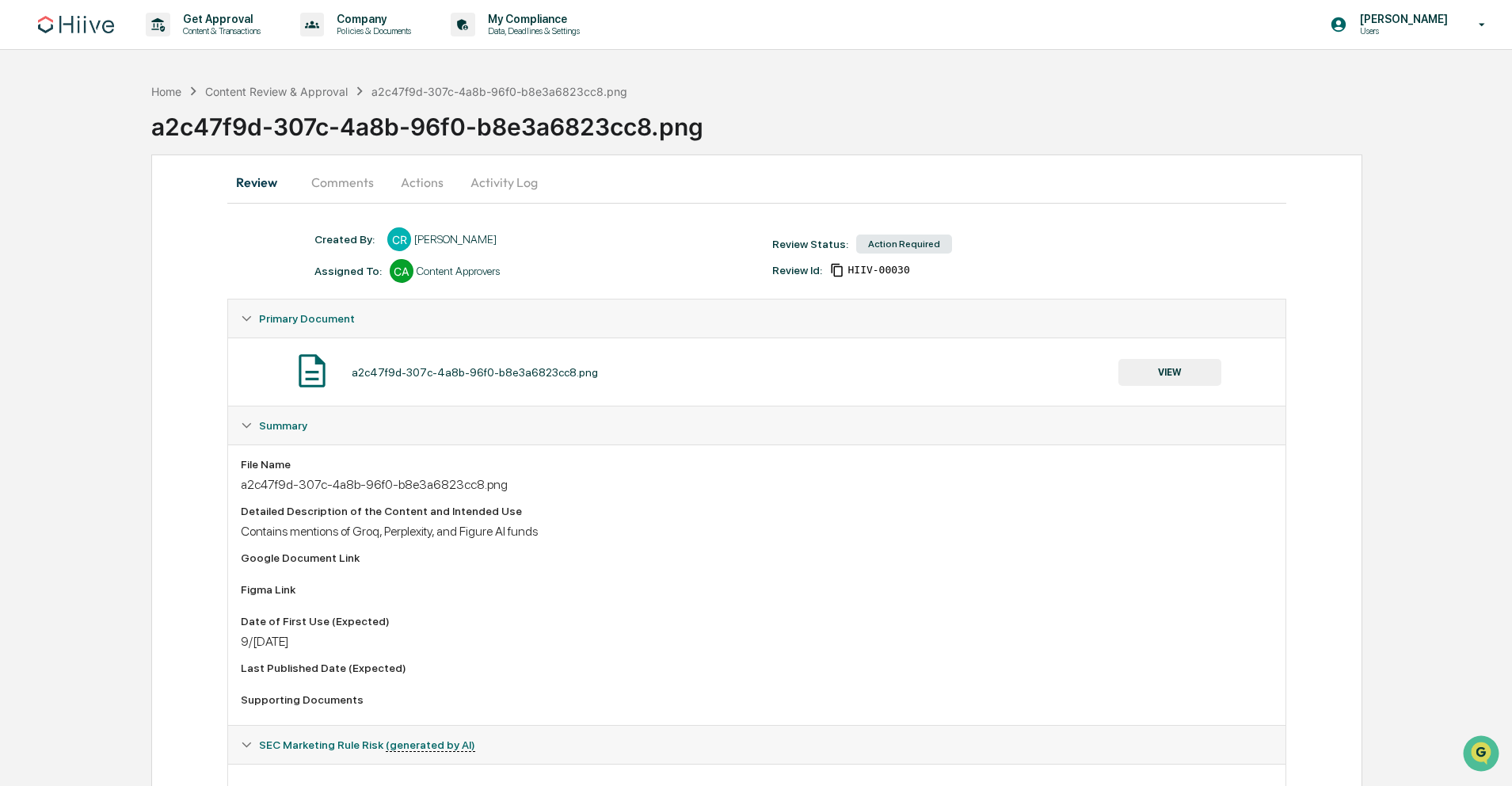
click at [418, 184] on button "Actions" at bounding box center [422, 182] width 72 height 38
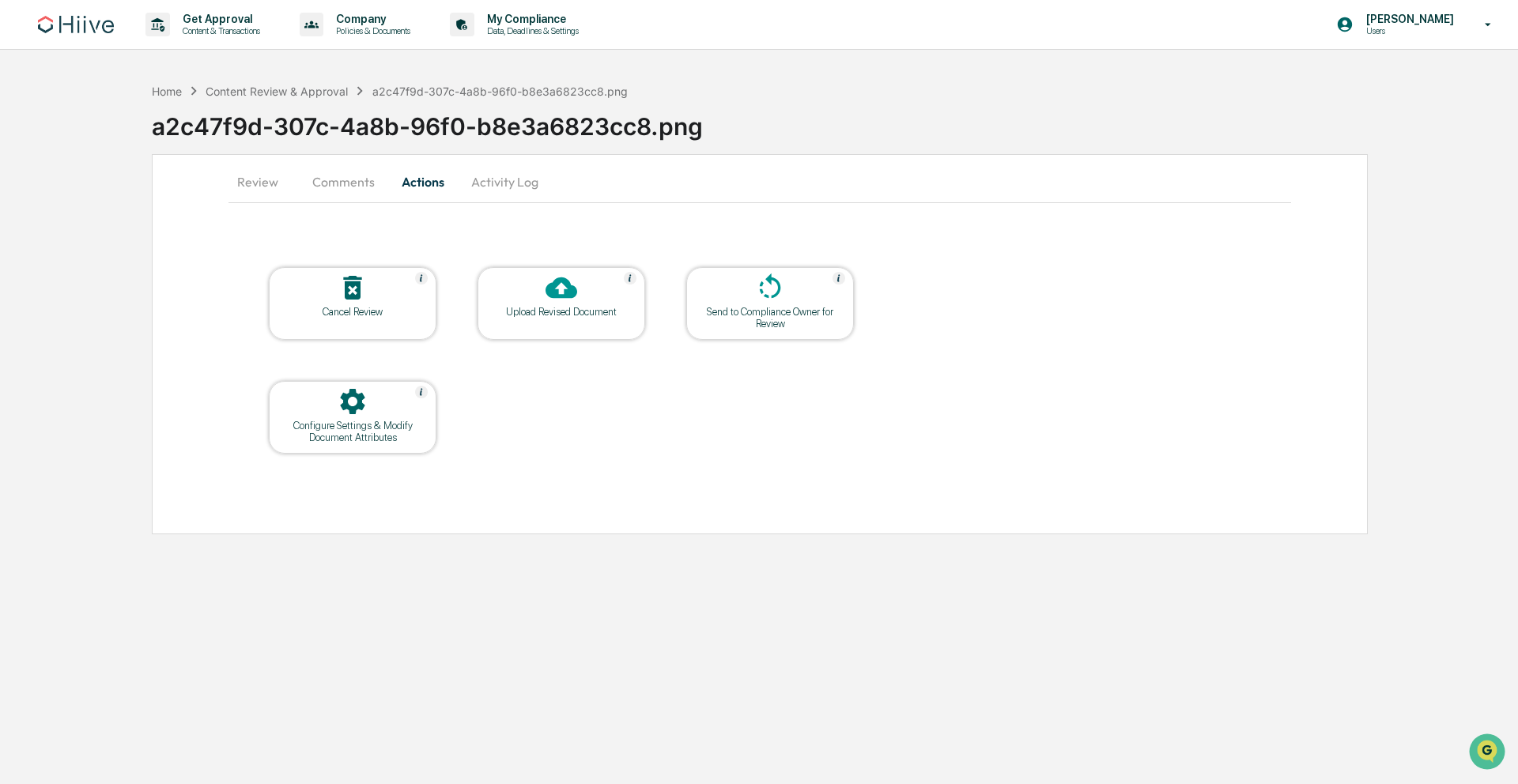
click at [369, 188] on button "Comments" at bounding box center [343, 182] width 88 height 38
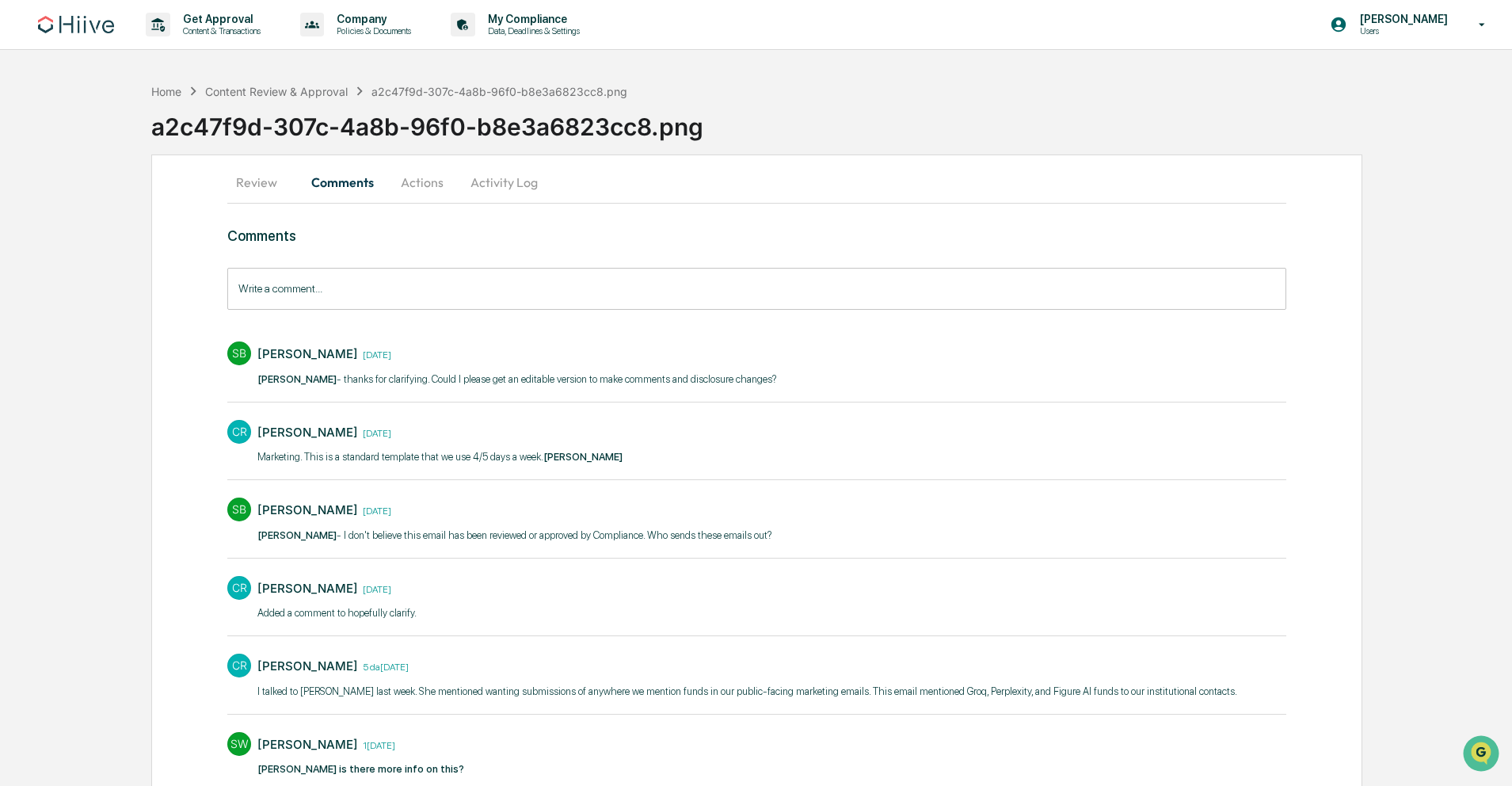
click at [565, 377] on p "[PERSON_NAME] - thanks for clarifying. Could I please get an editable version t…" at bounding box center [518, 379] width 521 height 16
click at [278, 188] on button "Review" at bounding box center [262, 182] width 72 height 38
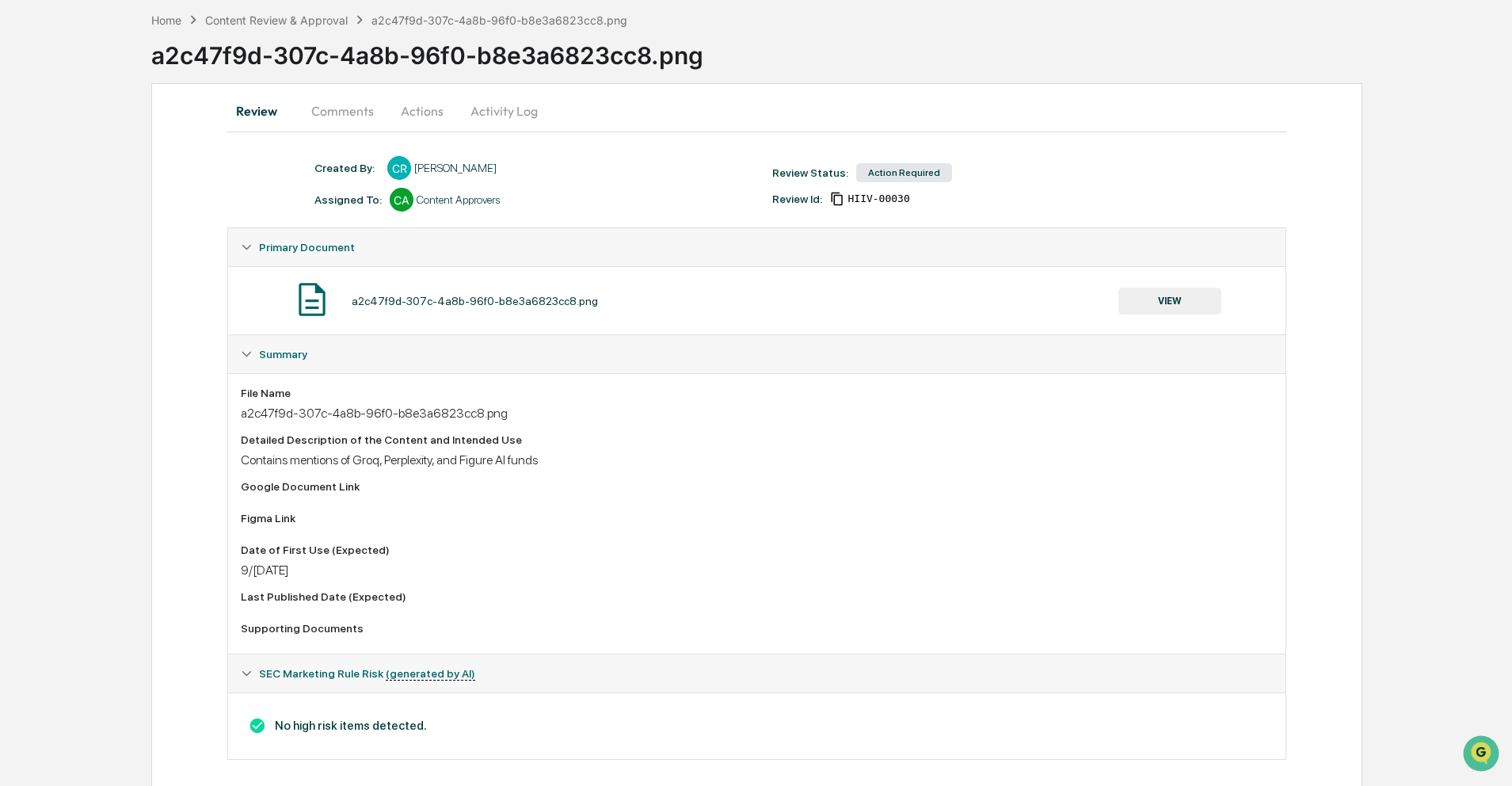
scroll to position [89, 0]
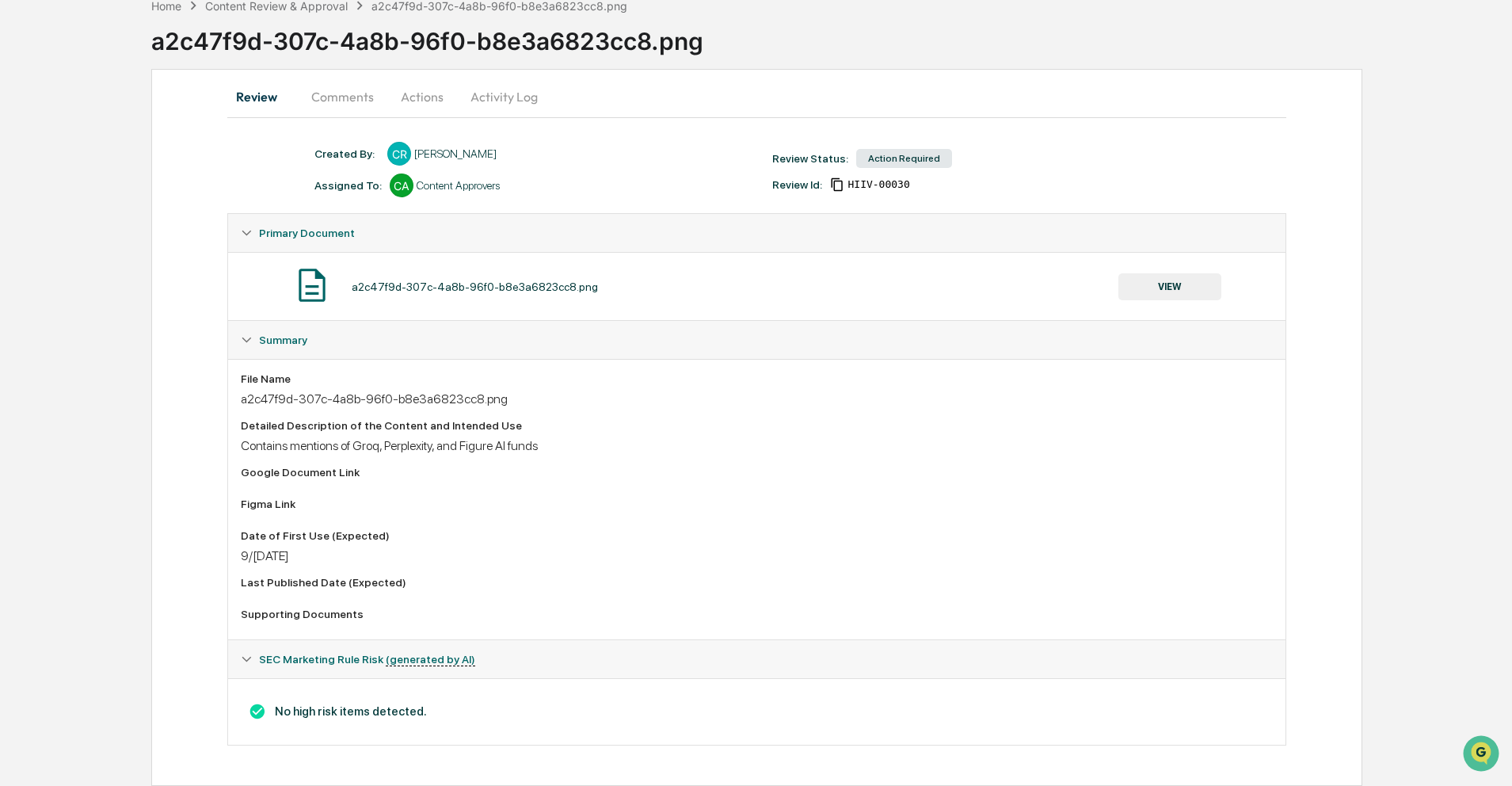
click at [444, 393] on div "a2c47f9d-307c-4a8b-96f0-b8e3a6823cc8.png" at bounding box center [756, 399] width 1031 height 15
click at [1151, 285] on button "VIEW" at bounding box center [1169, 287] width 103 height 27
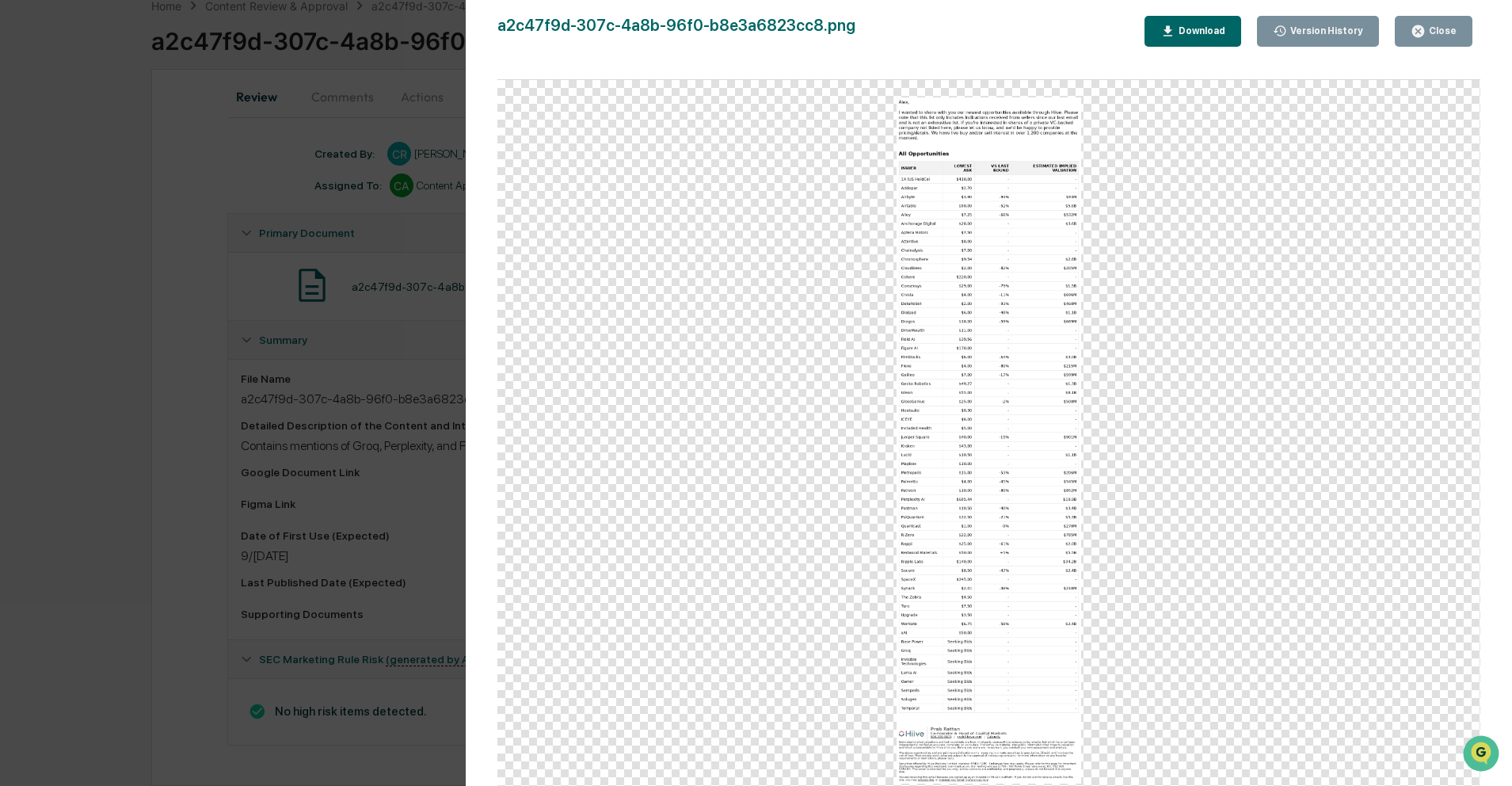
click at [248, 314] on div "Version History 09/1[DATE]3[PERSON_NAME] a2c47f9d-307c-4a8b-96f0-b8e3a6823cc8.p…" at bounding box center [756, 393] width 1512 height 786
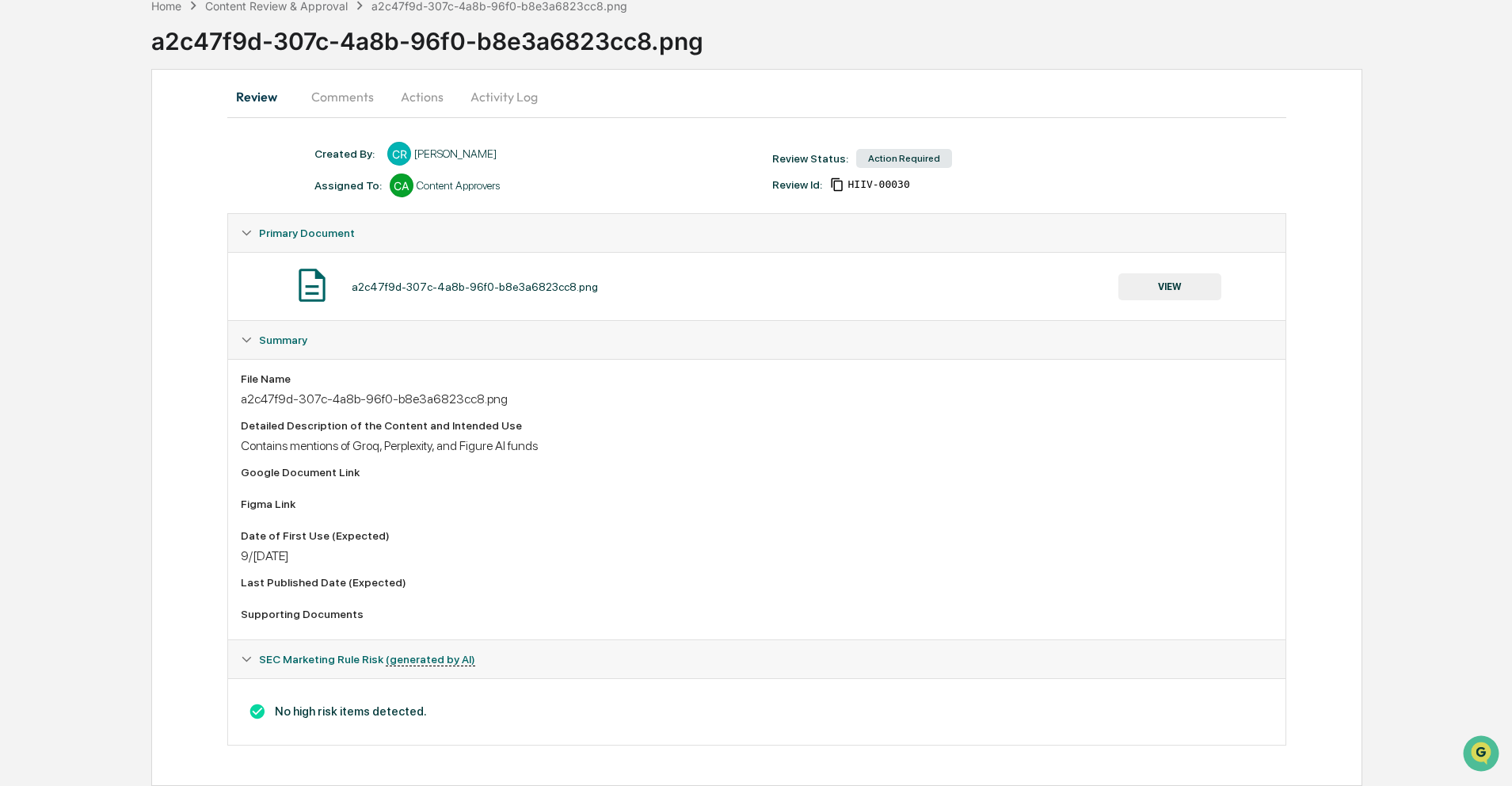
scroll to position [86, 0]
click at [318, 2] on div "Content Review & Approval" at bounding box center [276, 6] width 142 height 13
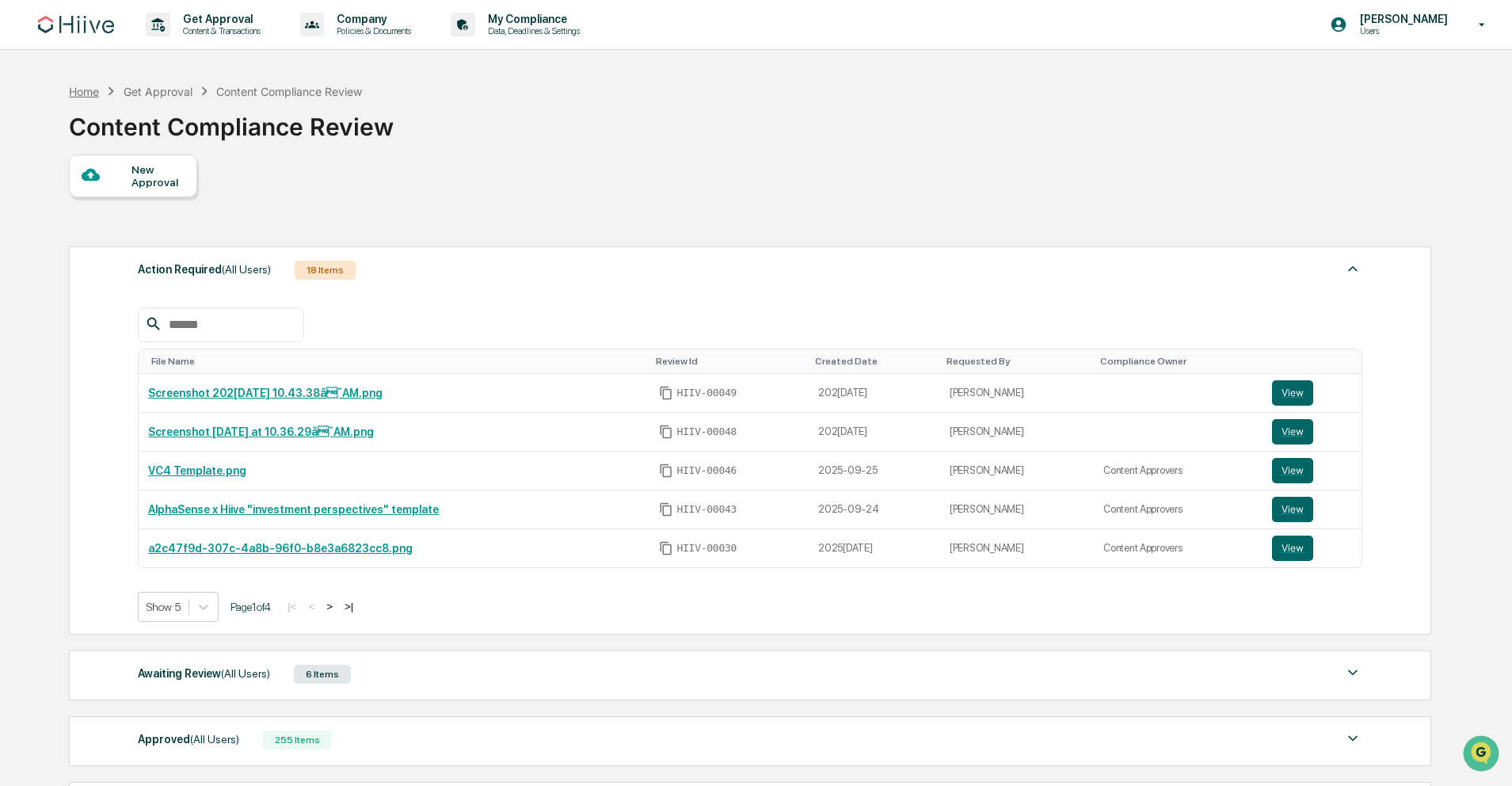
click at [94, 89] on div "Home" at bounding box center [84, 92] width 31 height 13
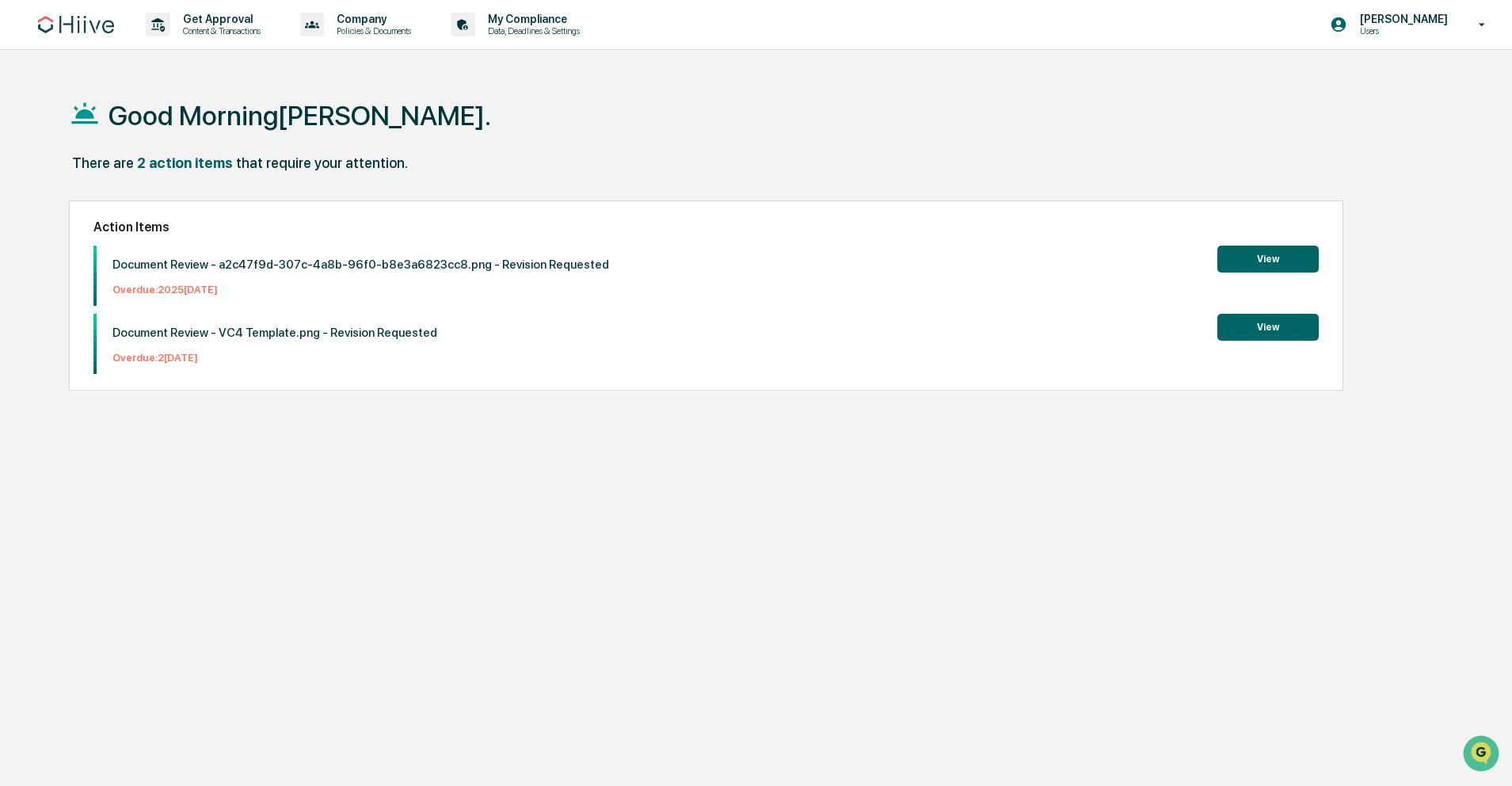
click at [1297, 330] on button "View" at bounding box center [1268, 328] width 101 height 27
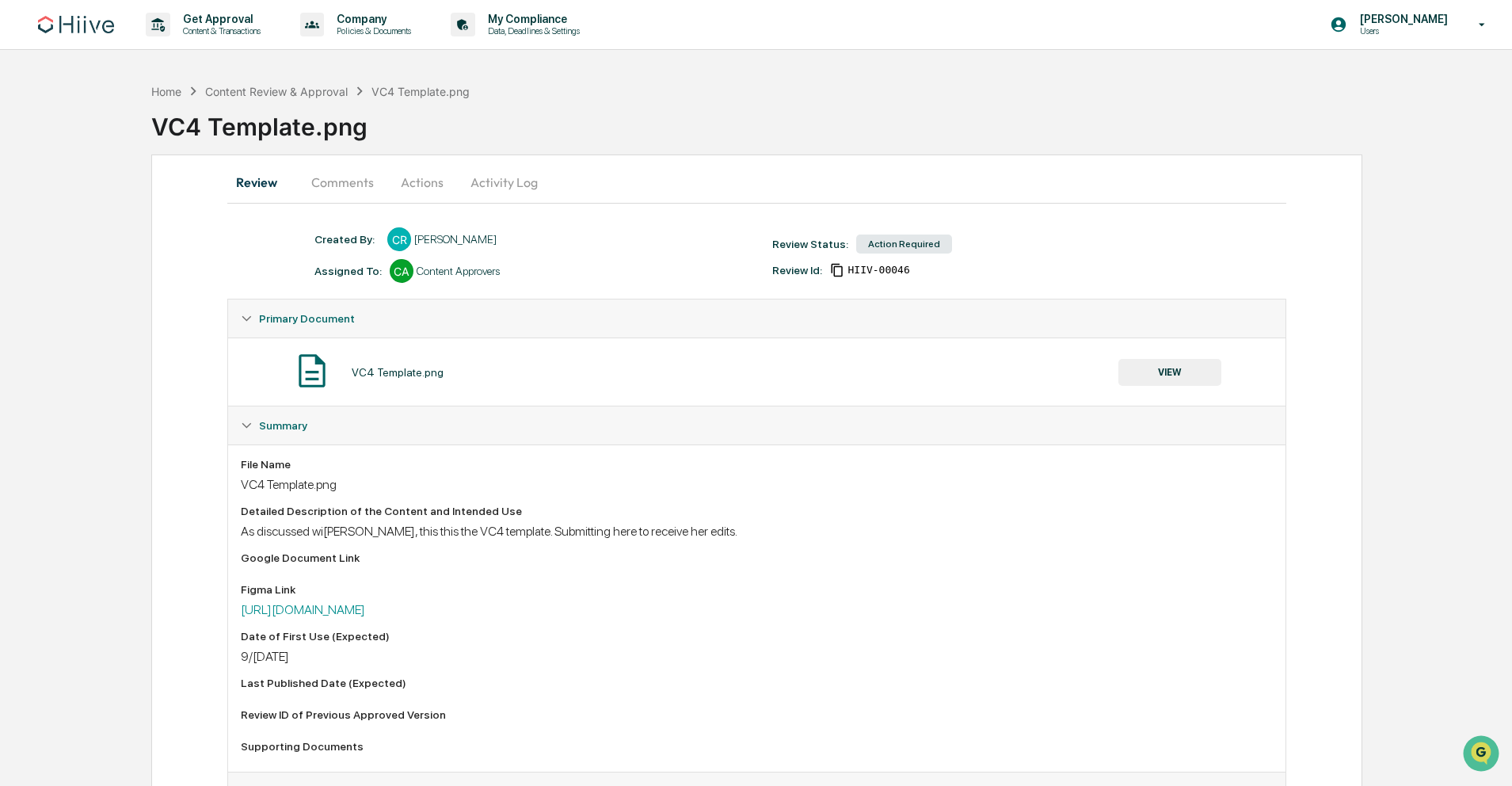
click at [323, 199] on button "Comments" at bounding box center [343, 182] width 88 height 38
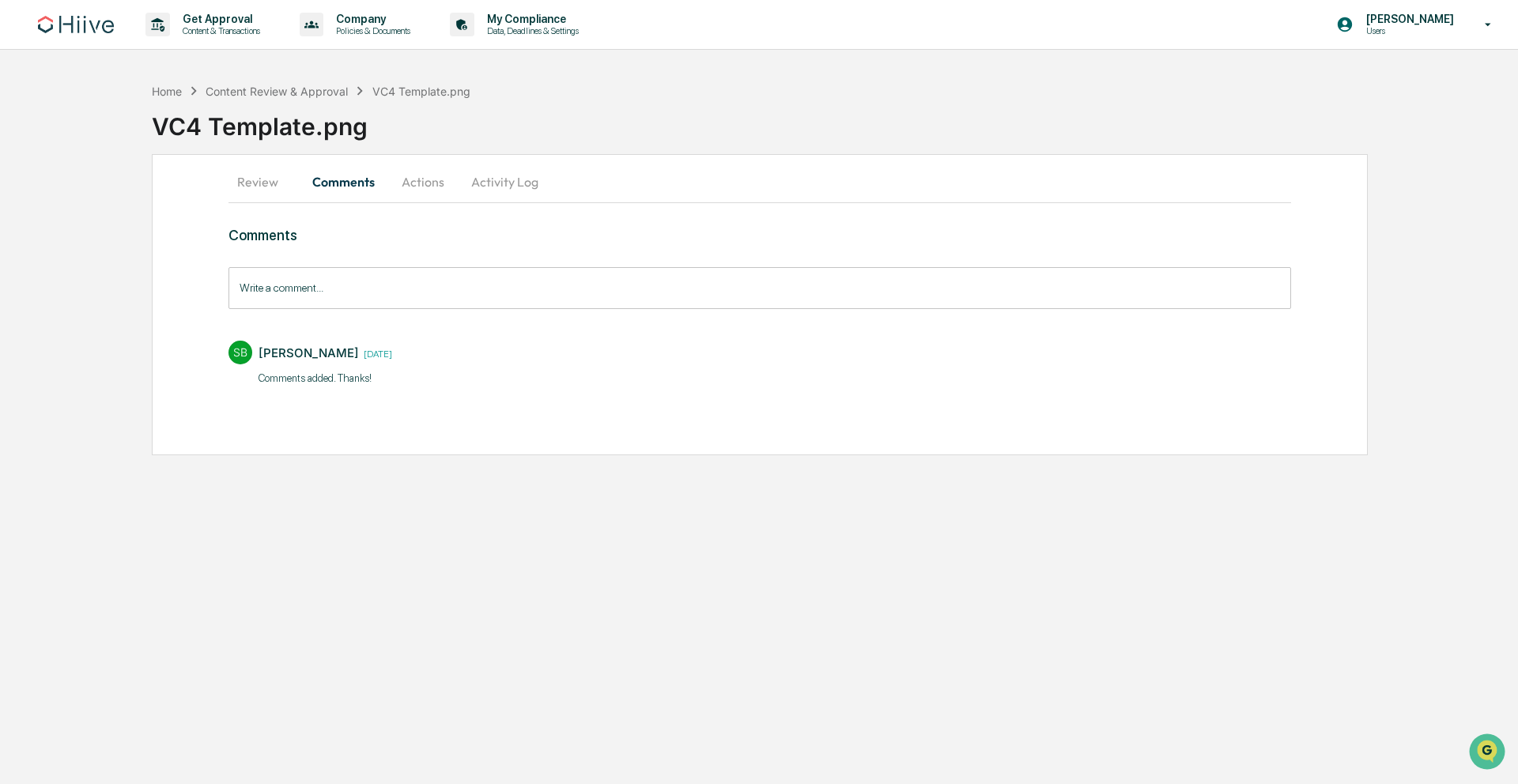
click at [438, 196] on button "Actions" at bounding box center [422, 182] width 71 height 38
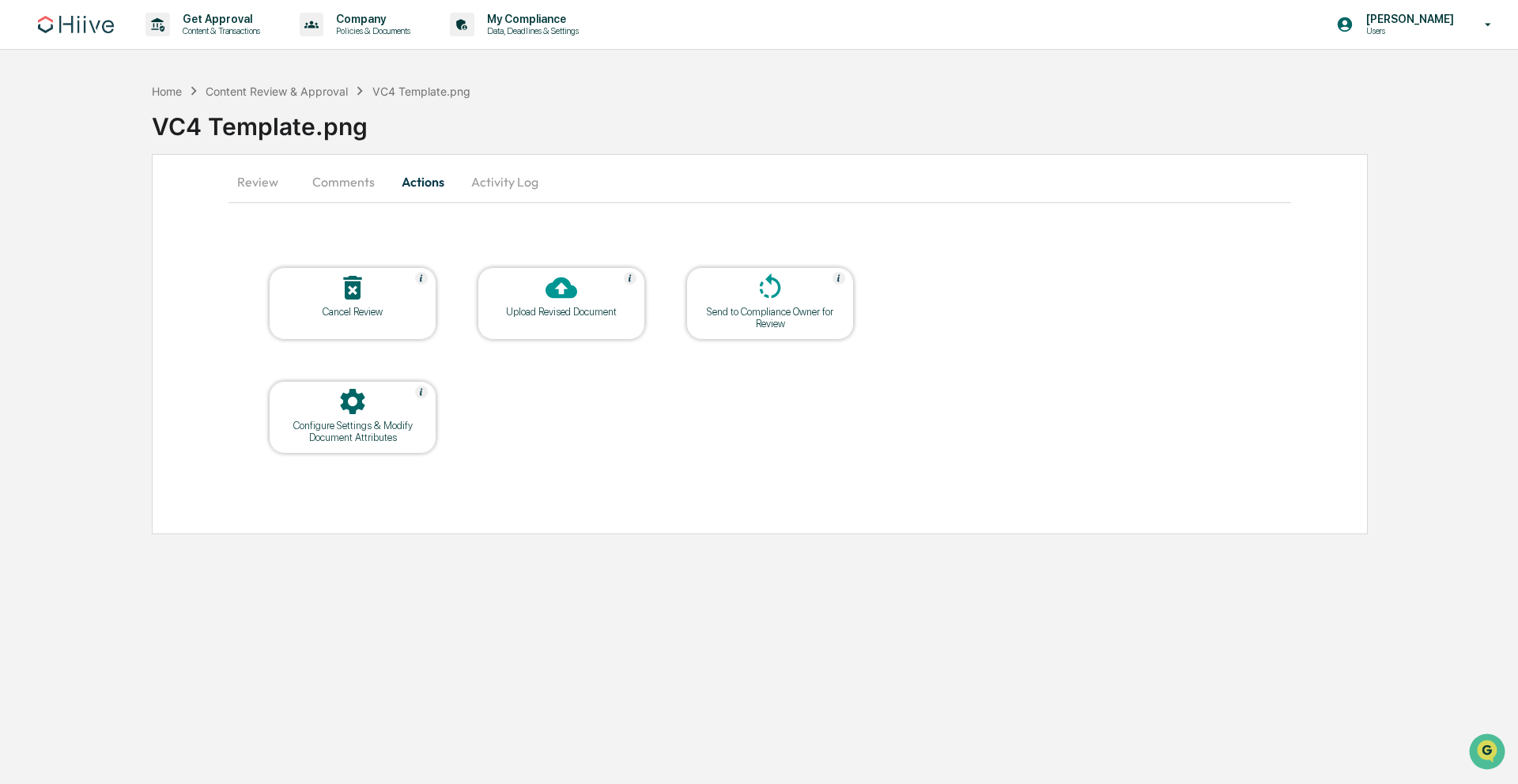
click at [567, 314] on div "Upload Revised Document" at bounding box center [560, 312] width 142 height 11
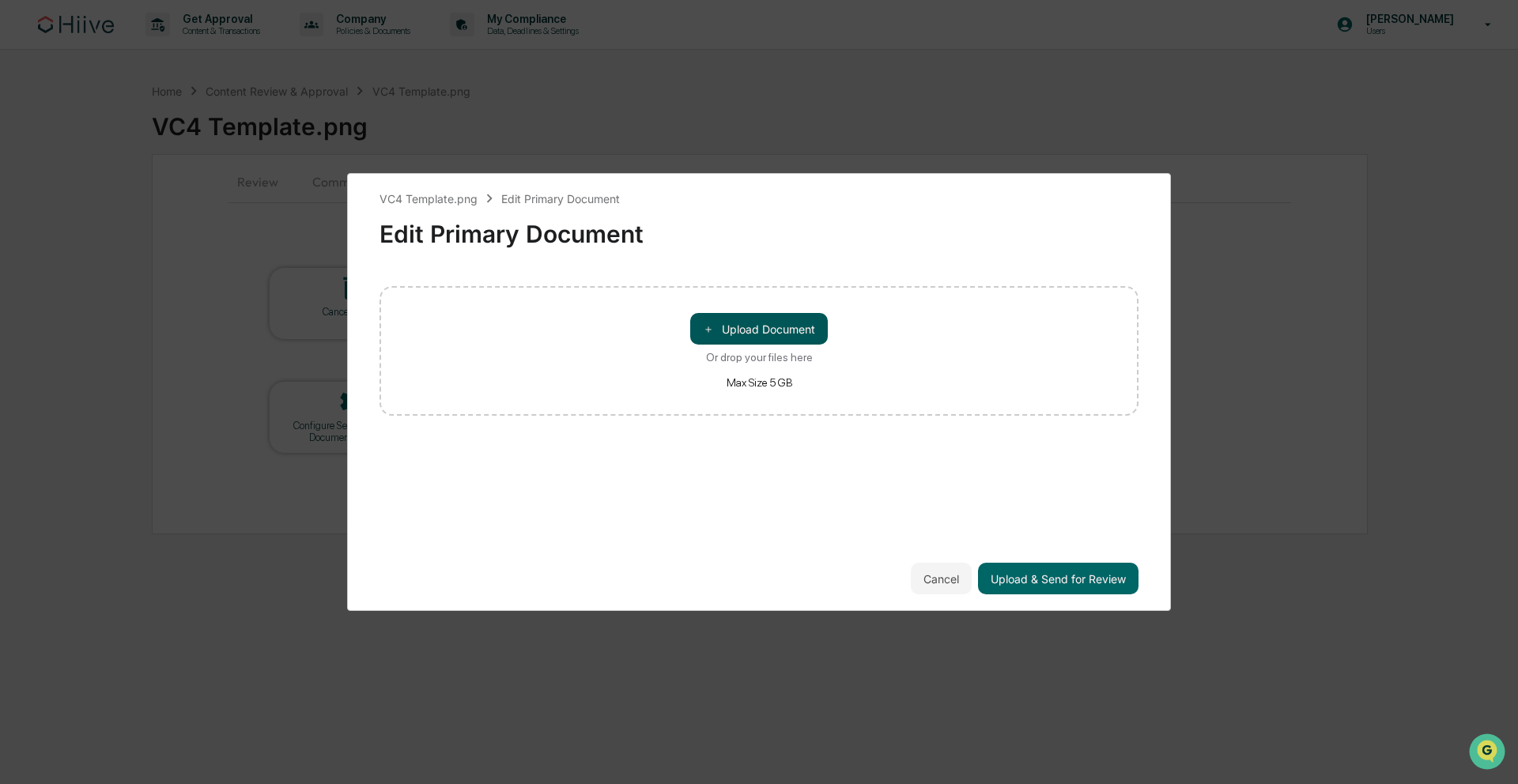
click at [796, 335] on button "＋ Upload Document" at bounding box center [759, 329] width 137 height 31
click at [779, 329] on button "＋ Upload Document" at bounding box center [759, 329] width 137 height 31
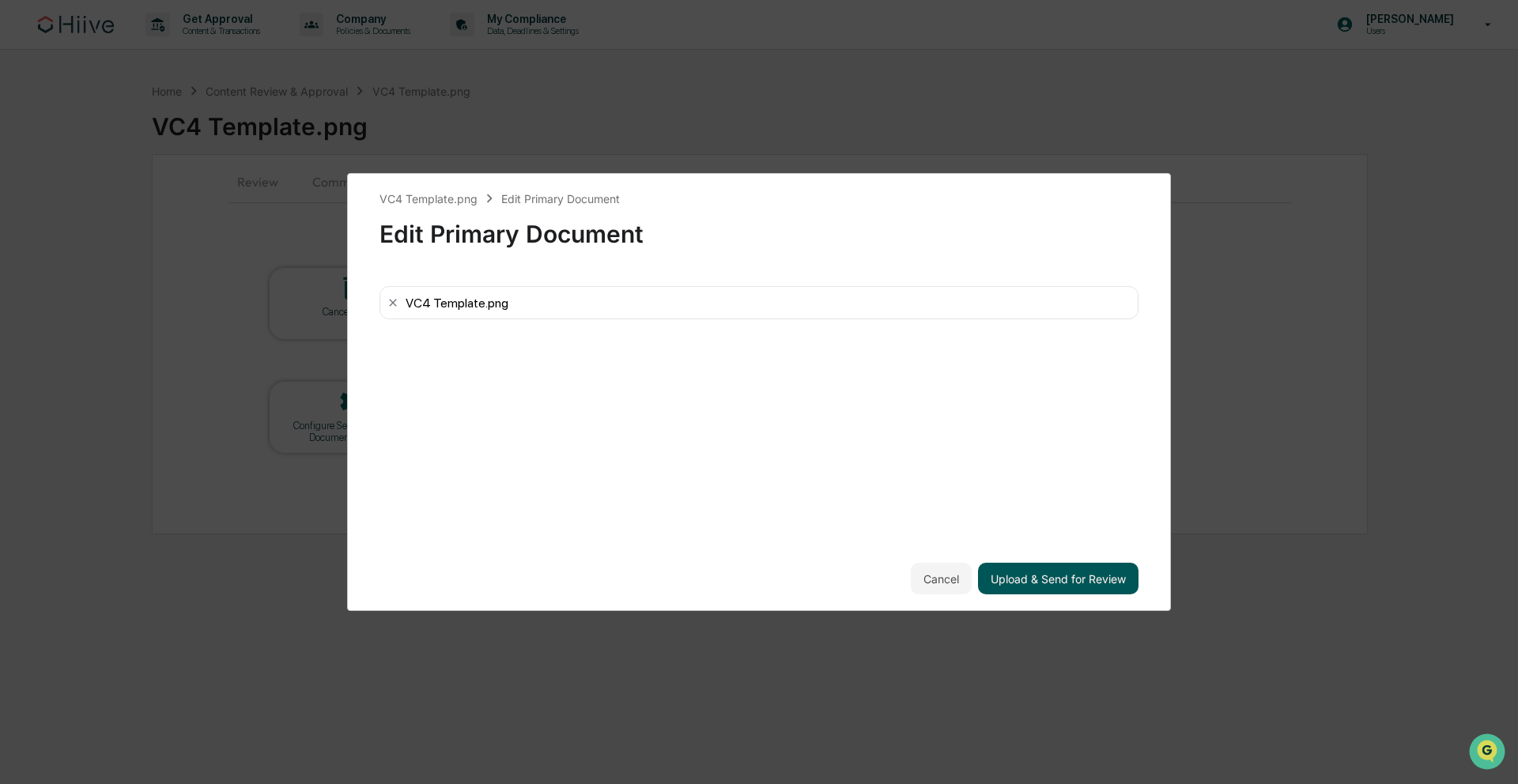
click at [1103, 583] on button "Upload & Send for Review" at bounding box center [1058, 578] width 160 height 31
